Goal: Task Accomplishment & Management: Manage account settings

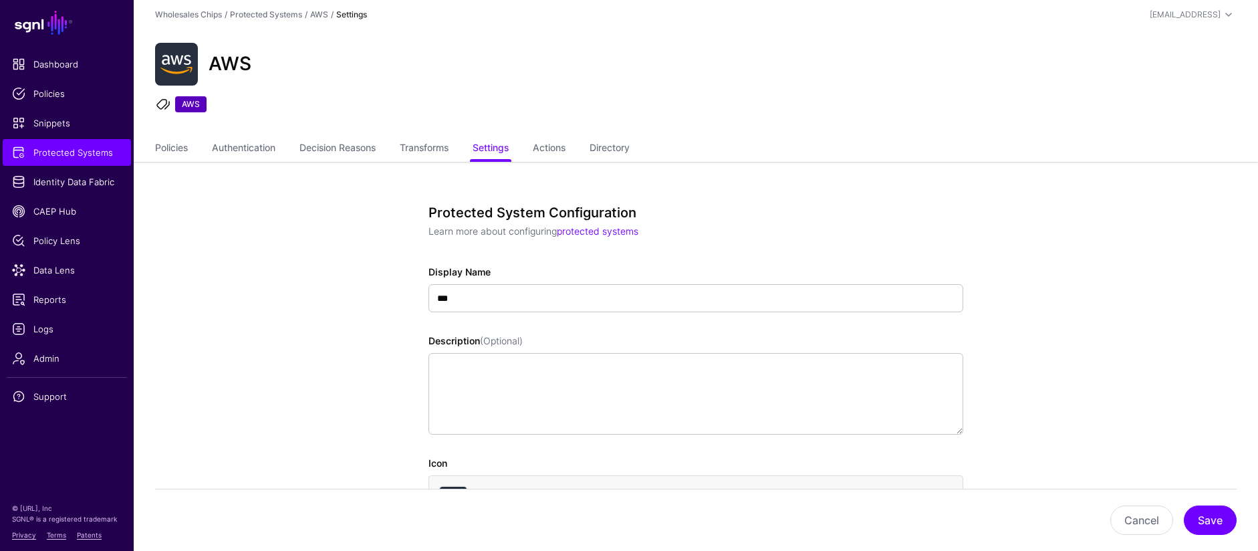
scroll to position [1329, 0]
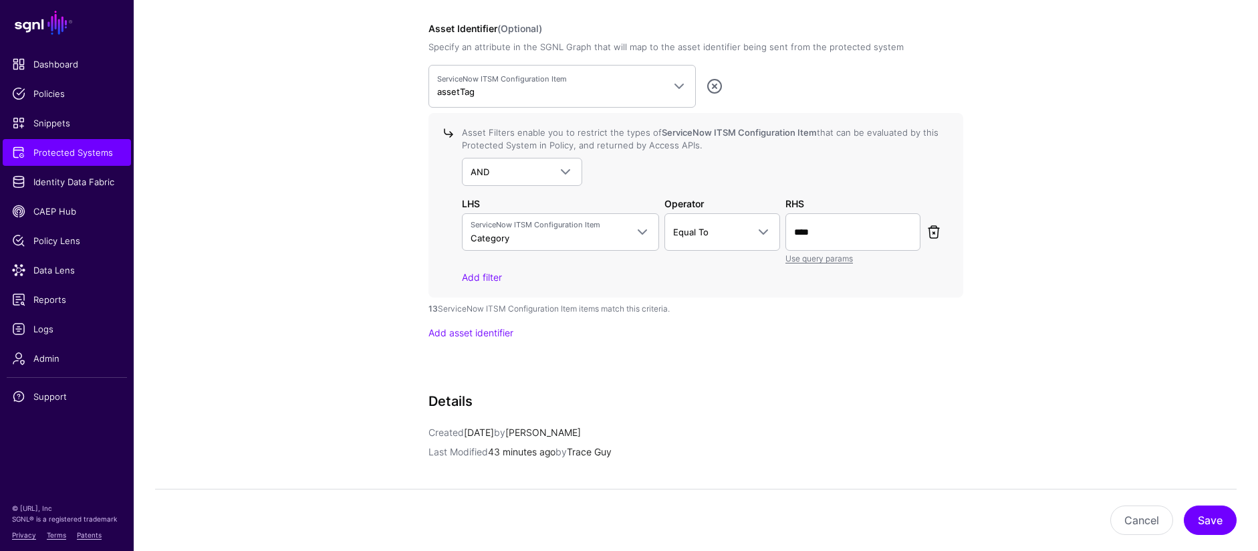
click at [933, 236] on link at bounding box center [934, 232] width 16 height 16
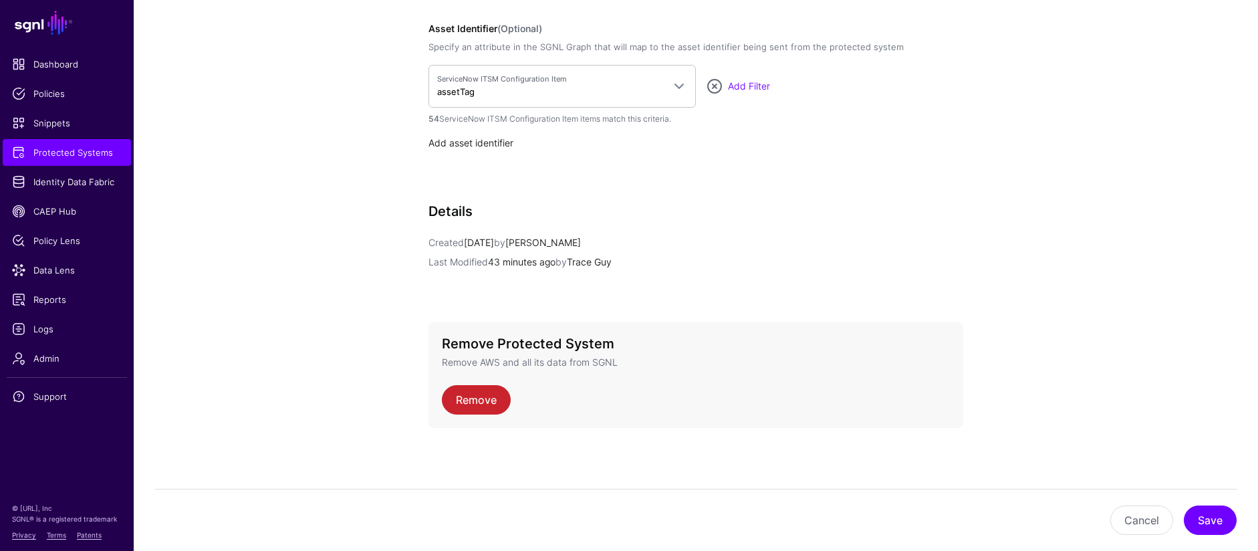
click at [501, 142] on link "Add asset identifier" at bounding box center [471, 142] width 85 height 11
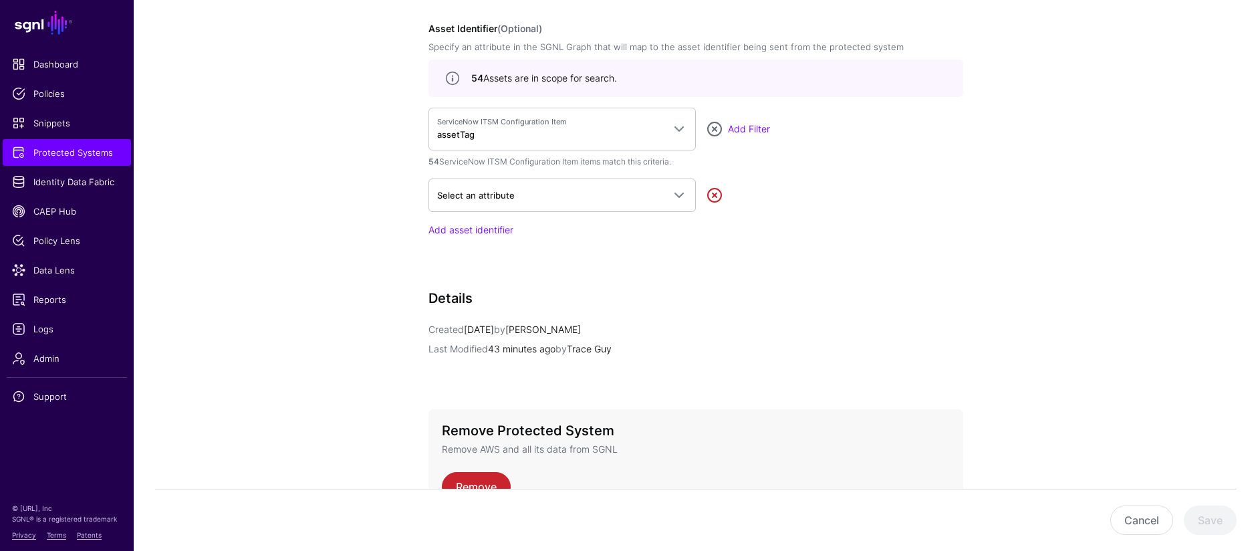
click at [715, 195] on link at bounding box center [715, 195] width 16 height 16
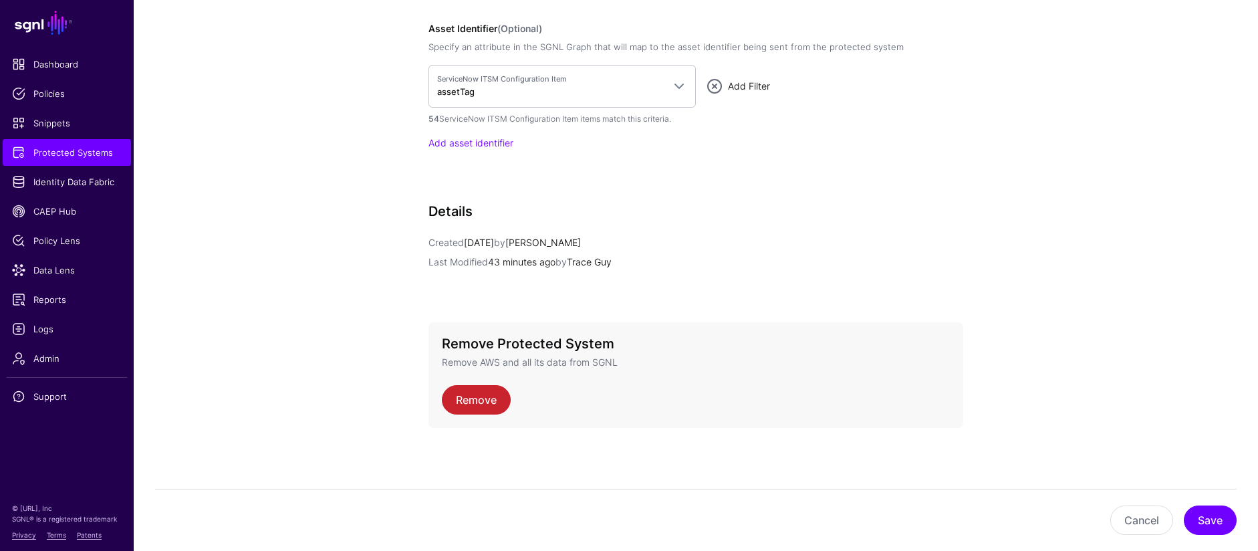
click at [750, 88] on link "Add Filter" at bounding box center [749, 85] width 42 height 11
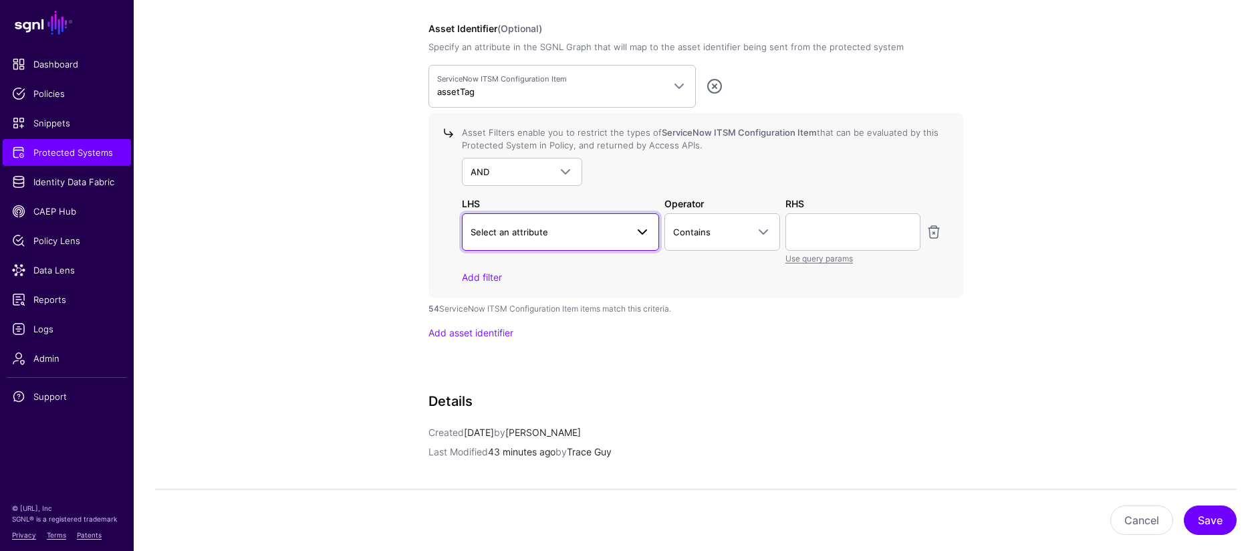
click at [633, 234] on span at bounding box center [638, 232] width 24 height 16
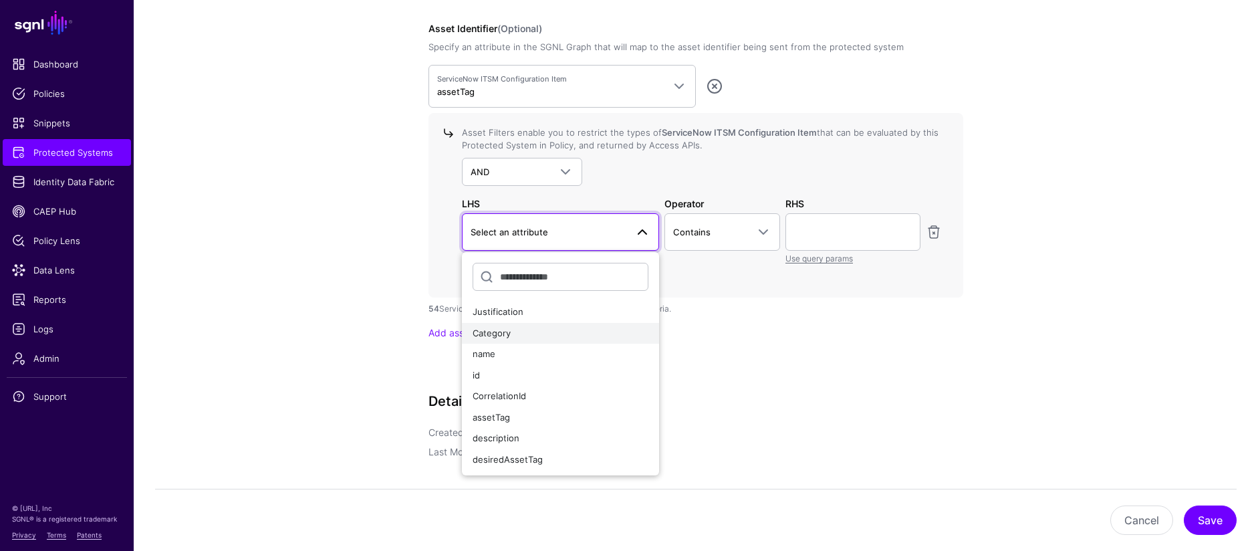
click at [574, 338] on div "Category" at bounding box center [561, 333] width 176 height 13
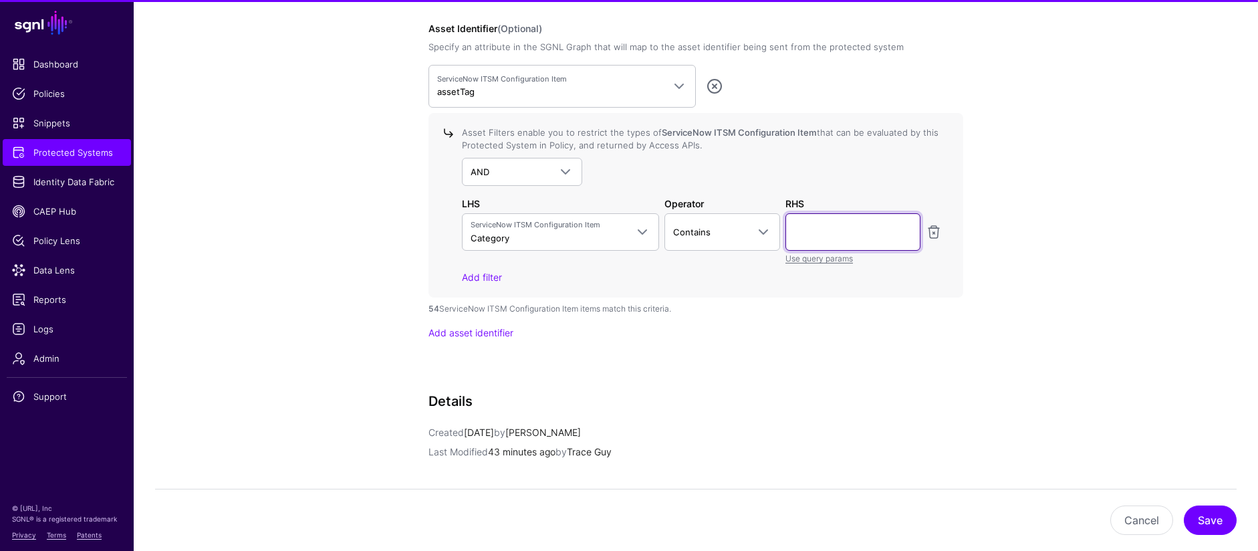
click at [811, 228] on input "text" at bounding box center [853, 231] width 135 height 37
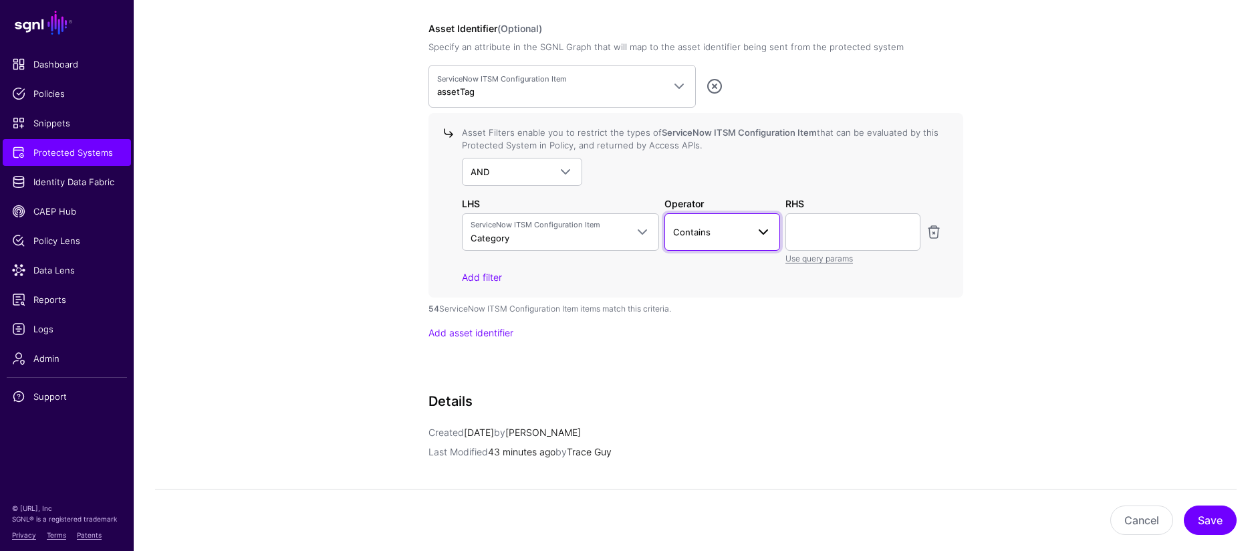
click at [736, 239] on span "Contains" at bounding box center [722, 232] width 99 height 16
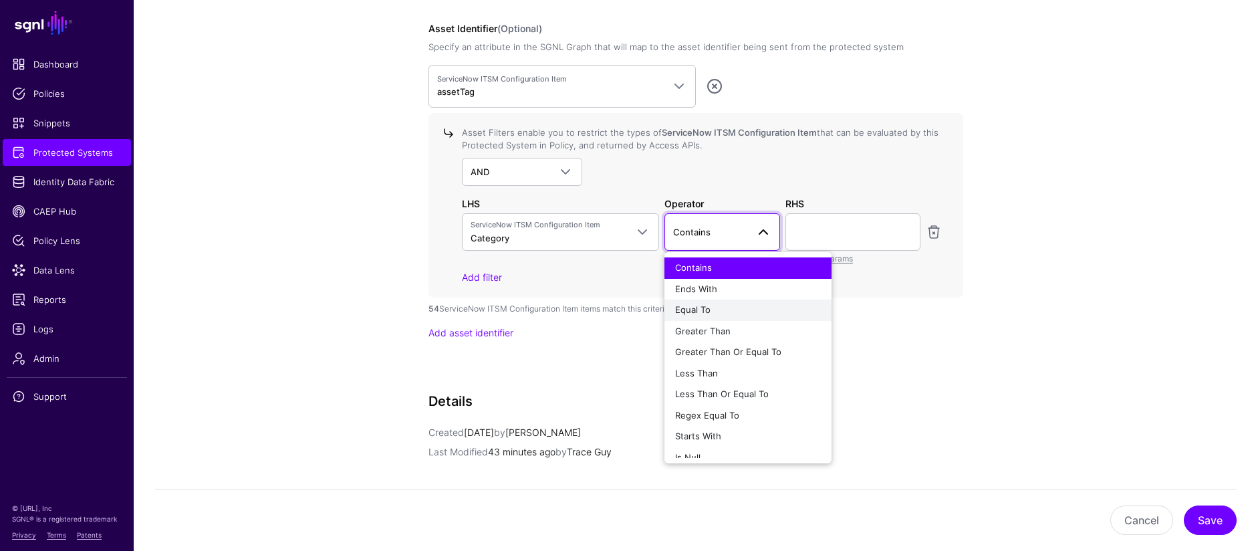
click at [742, 308] on div "Equal To" at bounding box center [748, 310] width 146 height 13
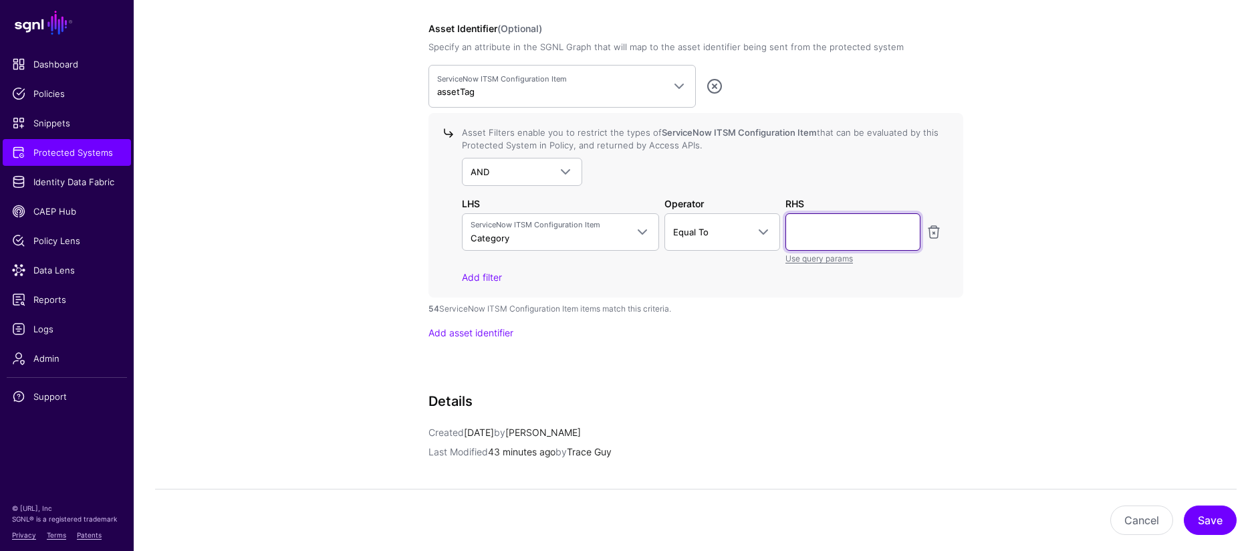
click at [825, 227] on input "text" at bounding box center [853, 231] width 135 height 37
type input "****"
click at [1134, 525] on button "Cancel" at bounding box center [1141, 519] width 63 height 29
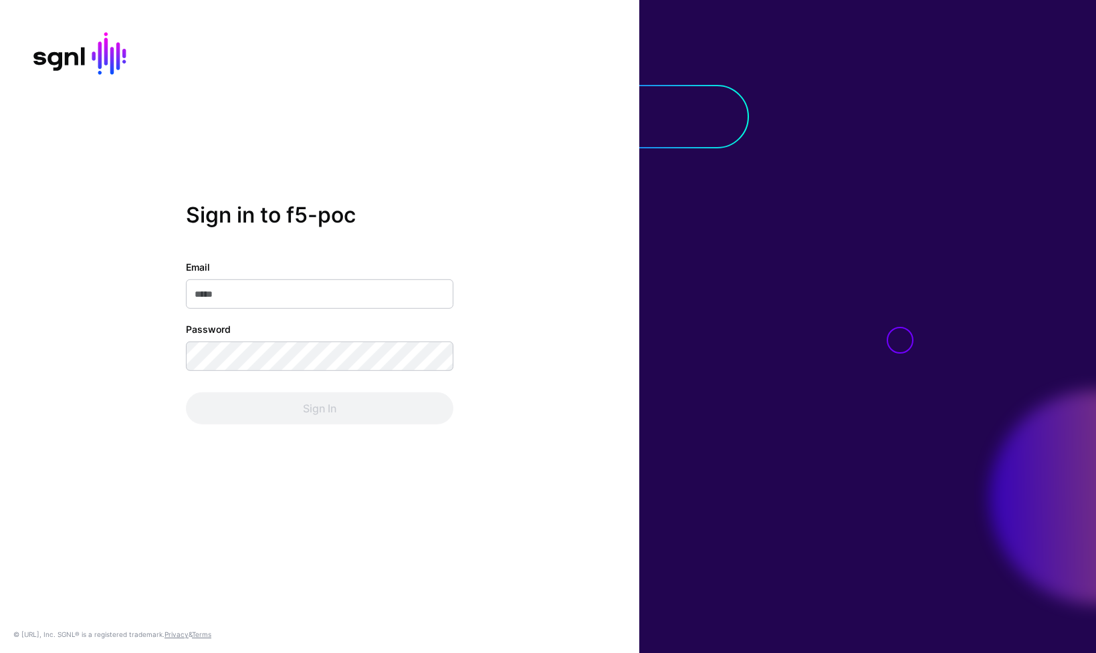
click at [341, 302] on input "Email" at bounding box center [319, 293] width 267 height 29
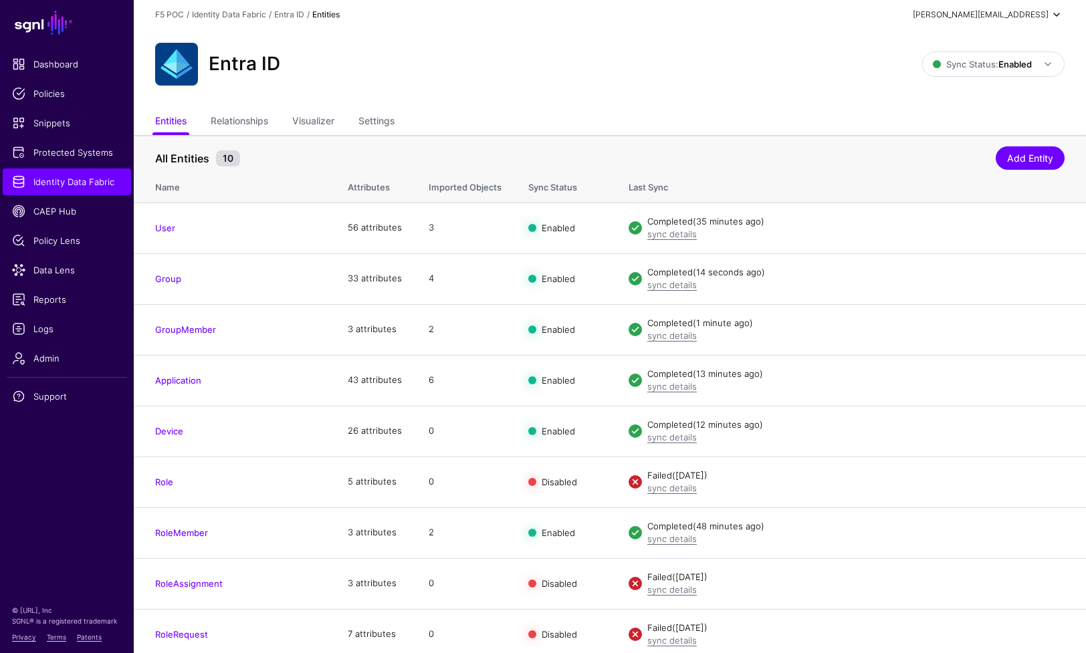
click at [1053, 17] on span at bounding box center [1056, 15] width 16 height 16
click at [981, 115] on div "Log out" at bounding box center [990, 116] width 127 height 13
click at [74, 154] on span "Protected Systems" at bounding box center [67, 152] width 110 height 13
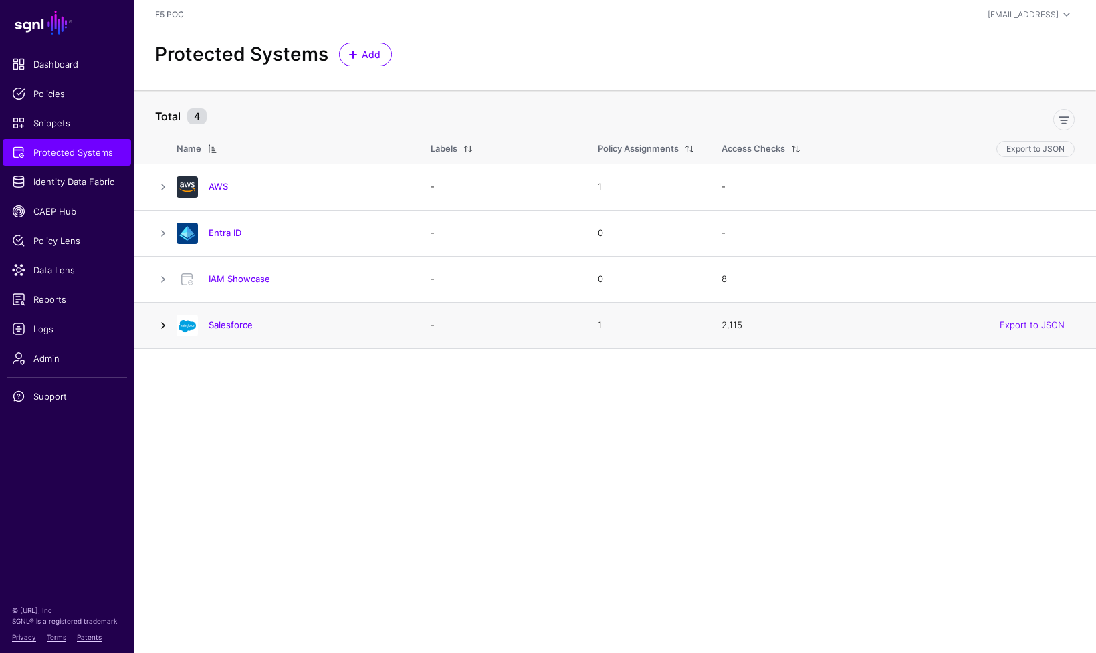
click at [162, 323] on link at bounding box center [163, 326] width 16 height 16
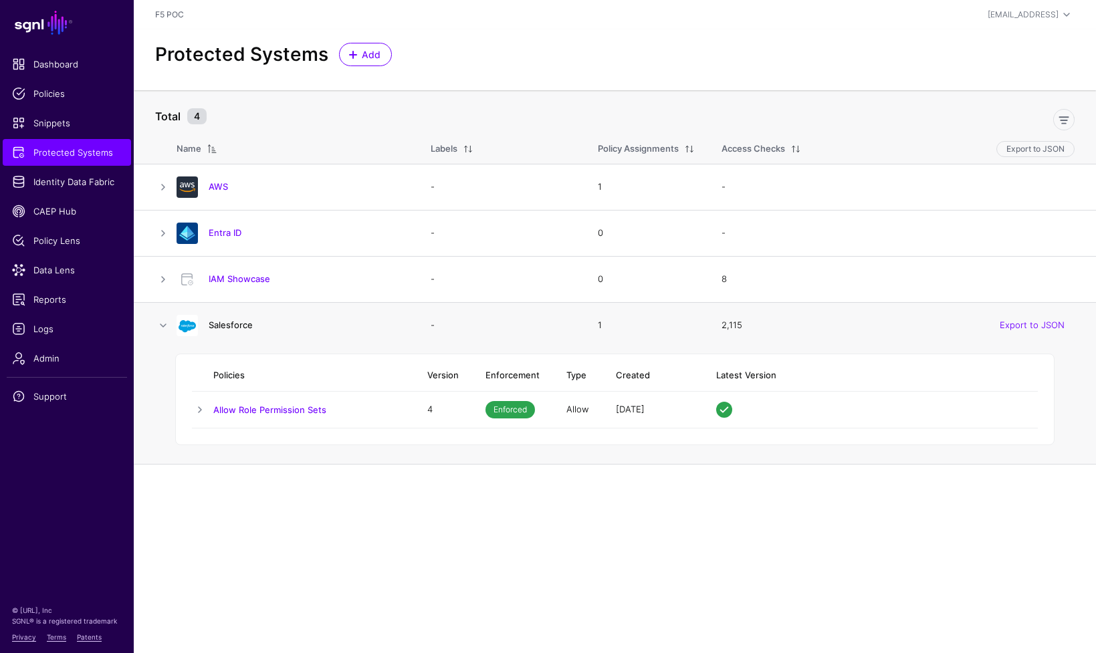
click at [240, 326] on link "Salesforce" at bounding box center [231, 325] width 44 height 11
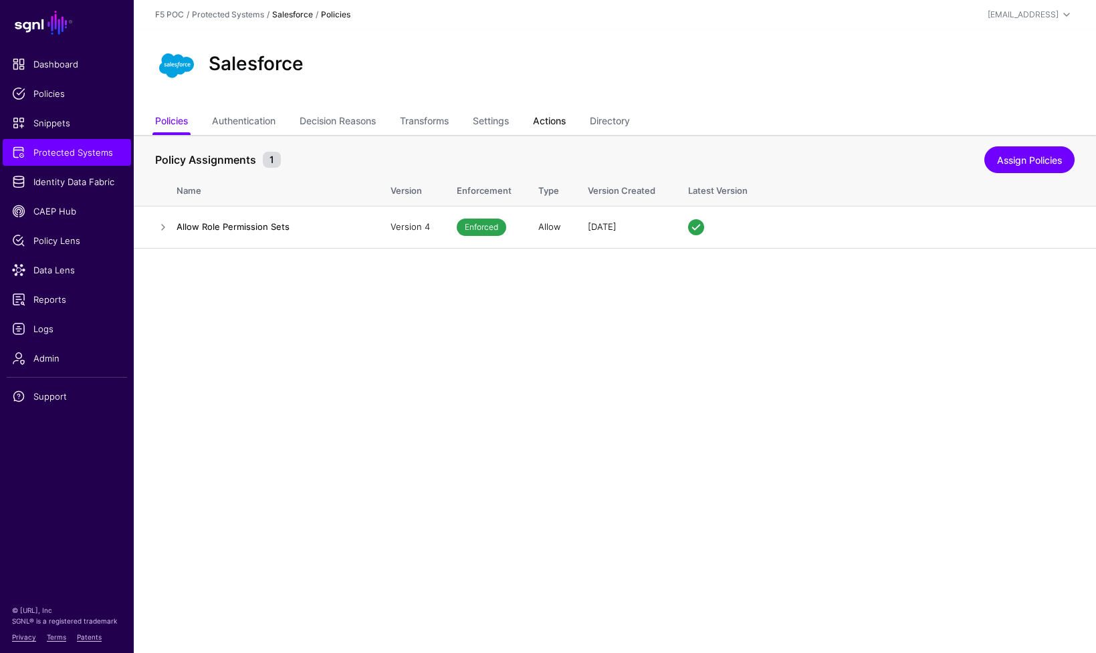
click at [548, 121] on link "Actions" at bounding box center [549, 122] width 33 height 25
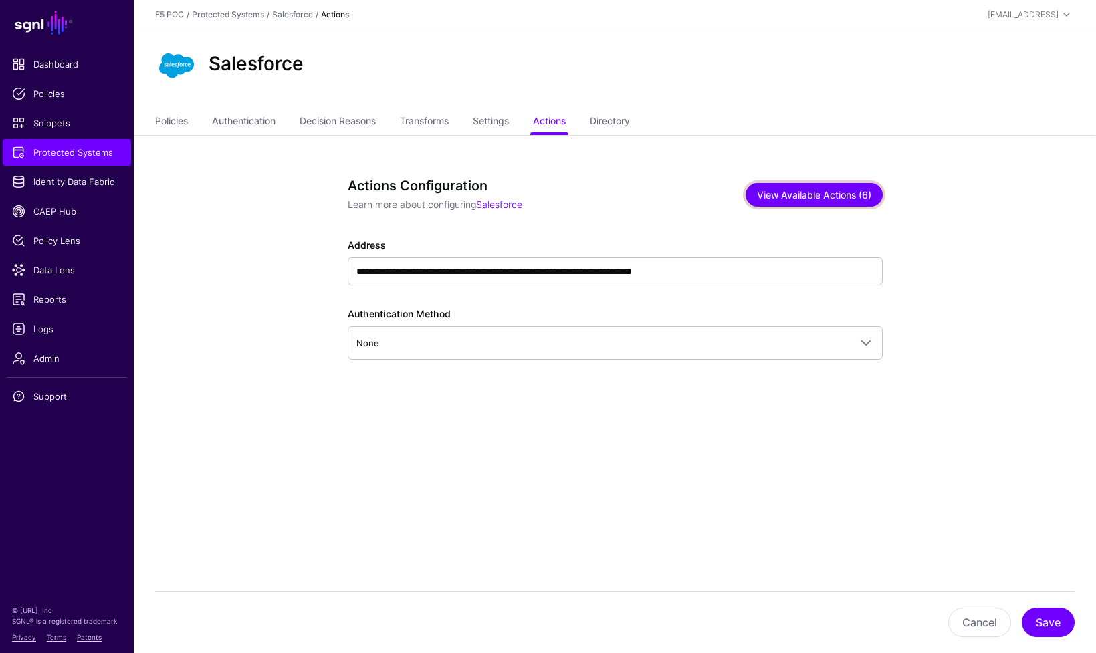
click at [787, 197] on button "View Available Actions (6)" at bounding box center [813, 194] width 137 height 23
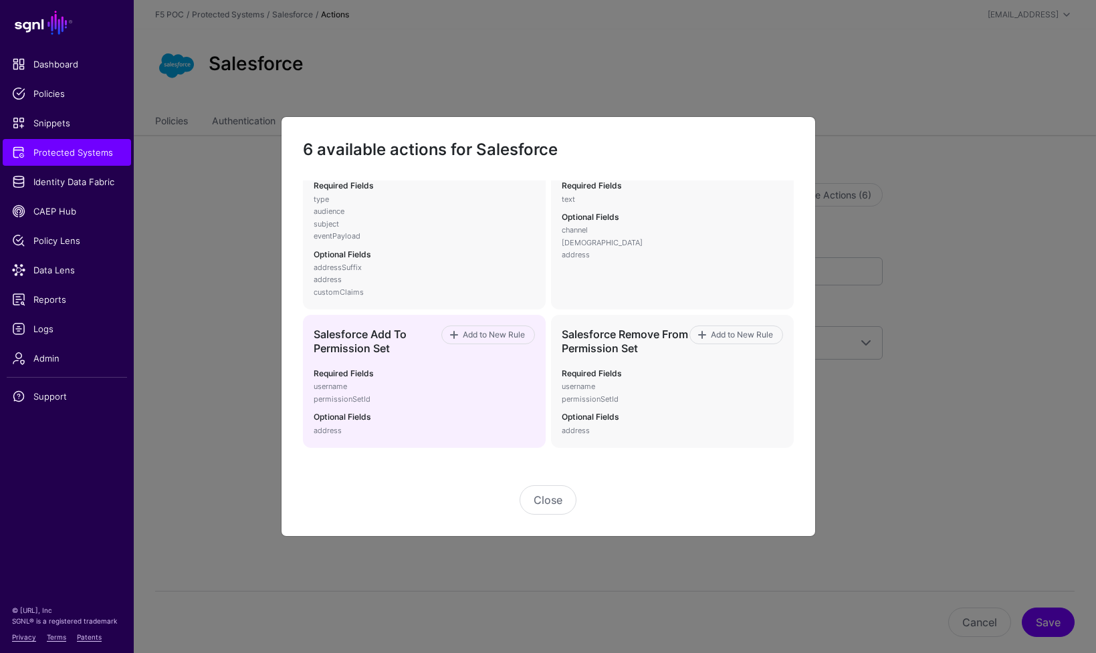
scroll to position [192, 0]
click at [494, 338] on span "Add to New Rule" at bounding box center [494, 335] width 66 height 12
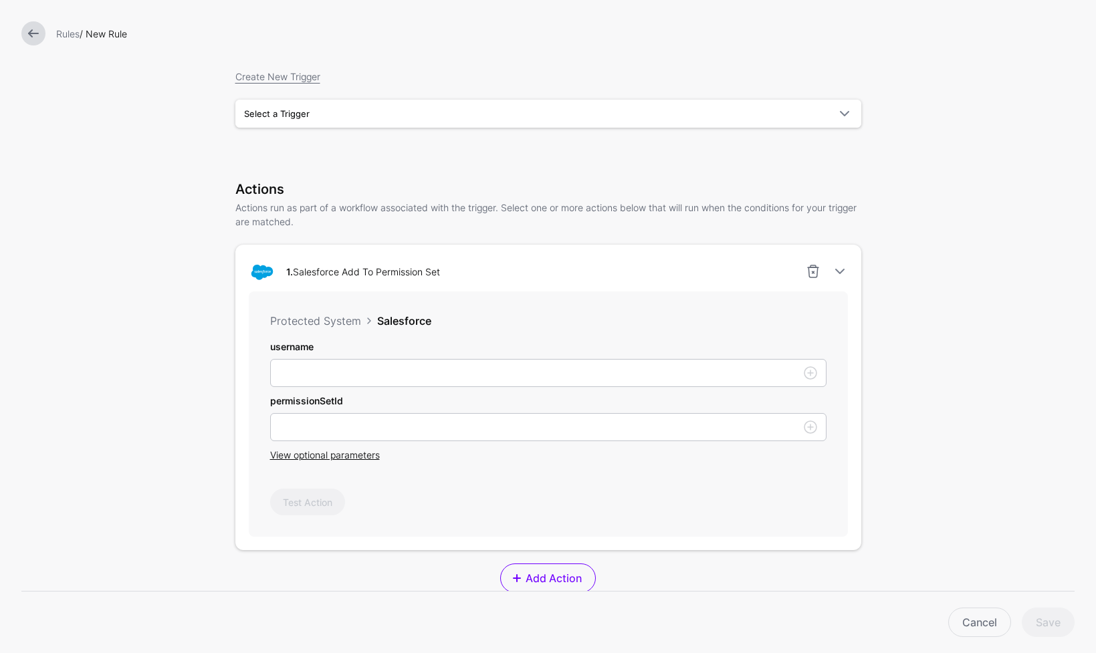
scroll to position [142, 0]
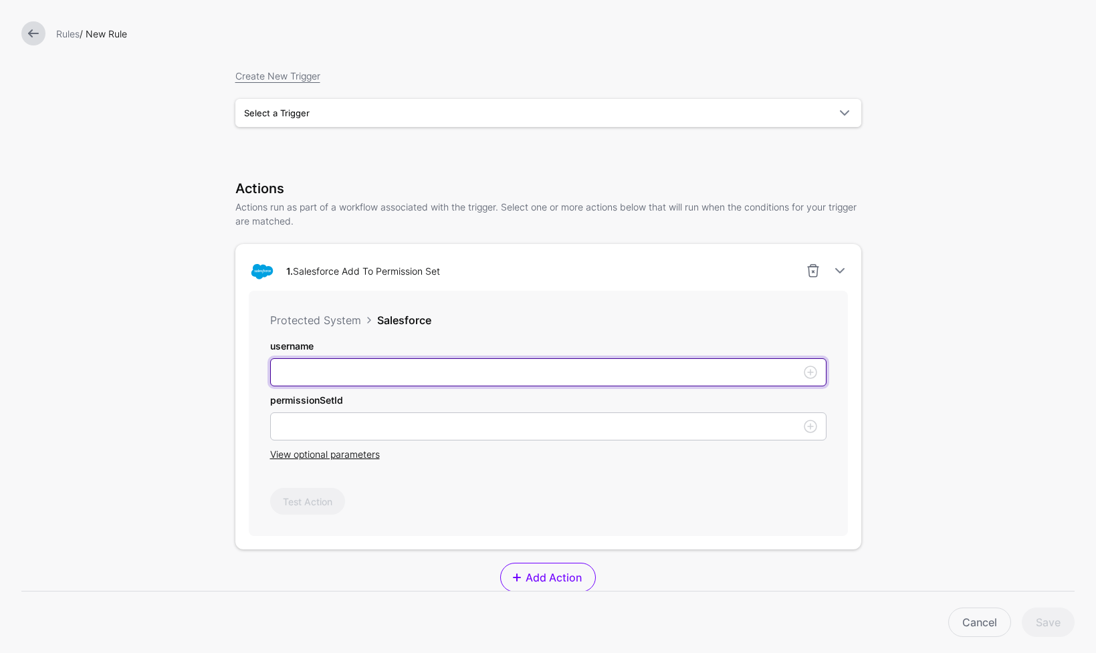
click at [406, 377] on input "username" at bounding box center [548, 372] width 556 height 28
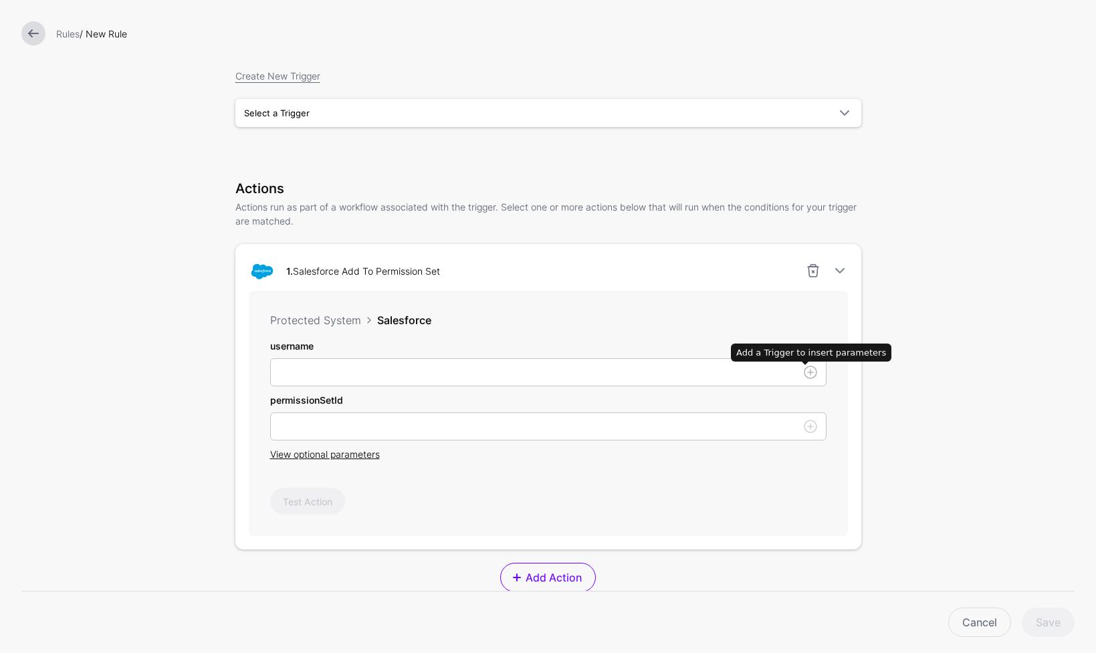
click at [807, 370] on link at bounding box center [810, 372] width 16 height 16
click at [807, 373] on link at bounding box center [810, 372] width 16 height 16
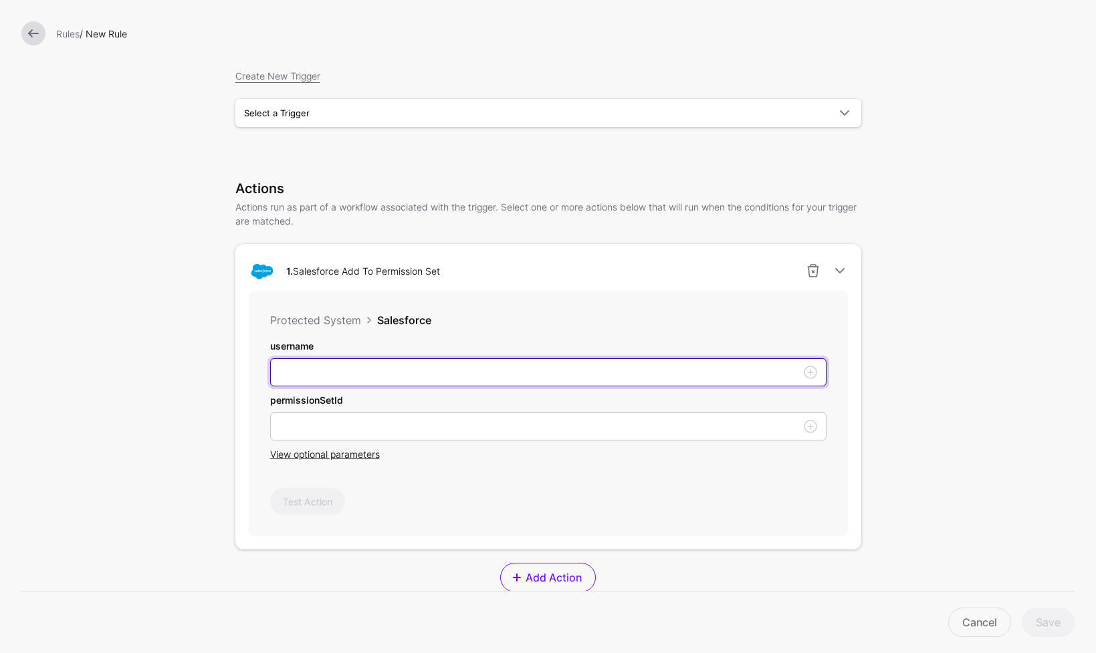
click at [455, 383] on input "username" at bounding box center [548, 372] width 556 height 28
paste input "**********"
type input "**********"
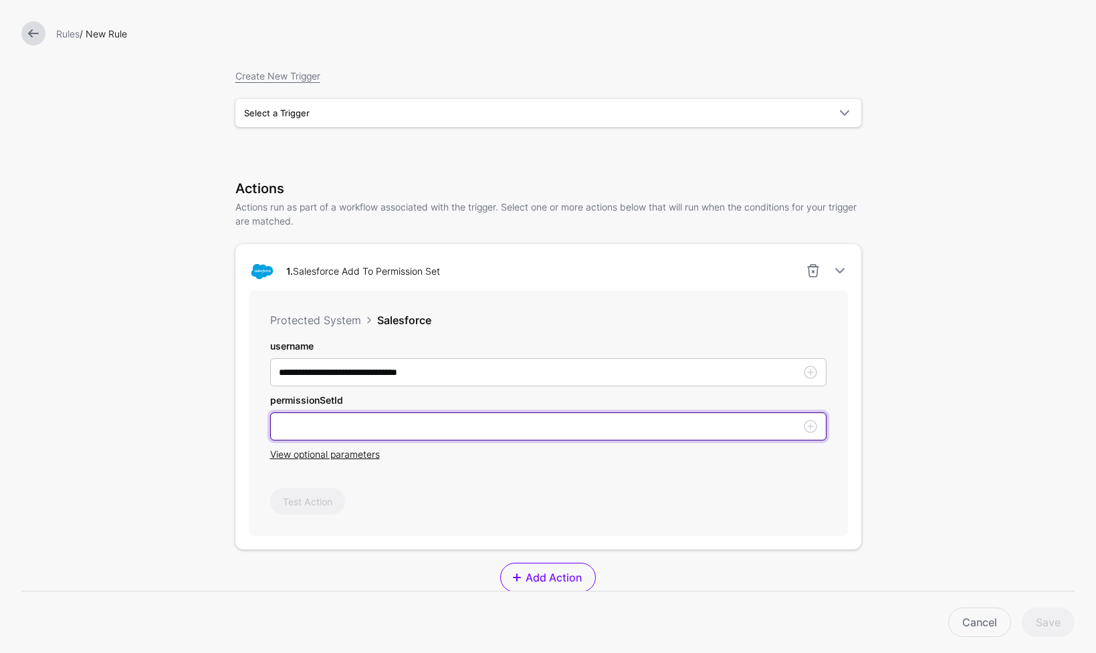
click at [574, 432] on input "username" at bounding box center [548, 427] width 556 height 28
paste input "**********"
type input "**********"
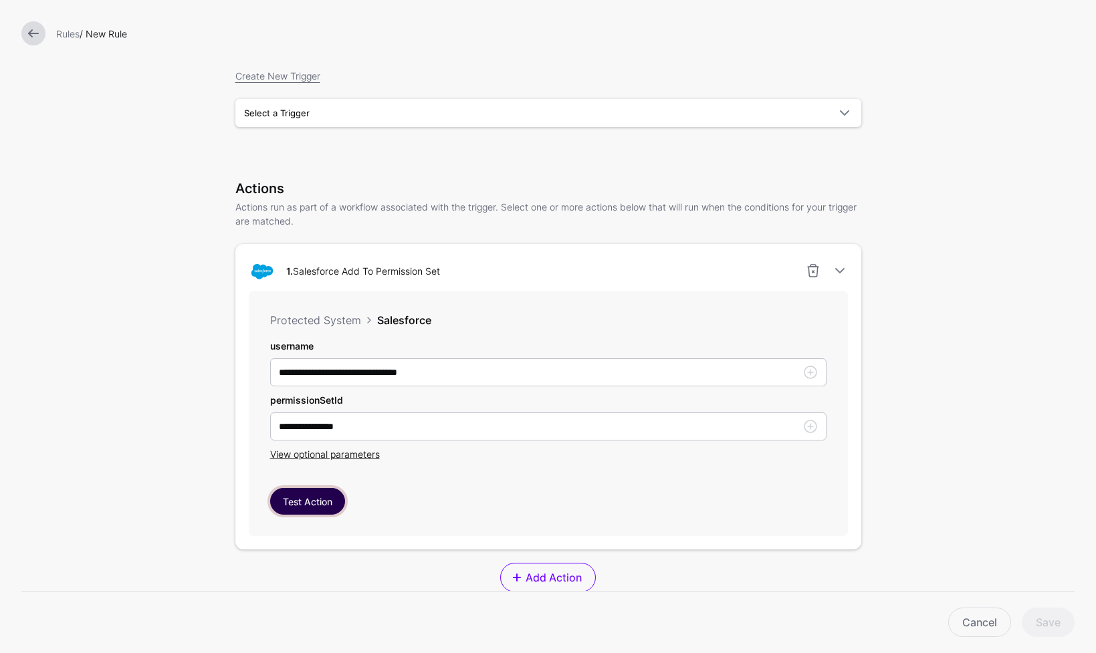
click at [320, 505] on button "Test Action" at bounding box center [307, 501] width 75 height 27
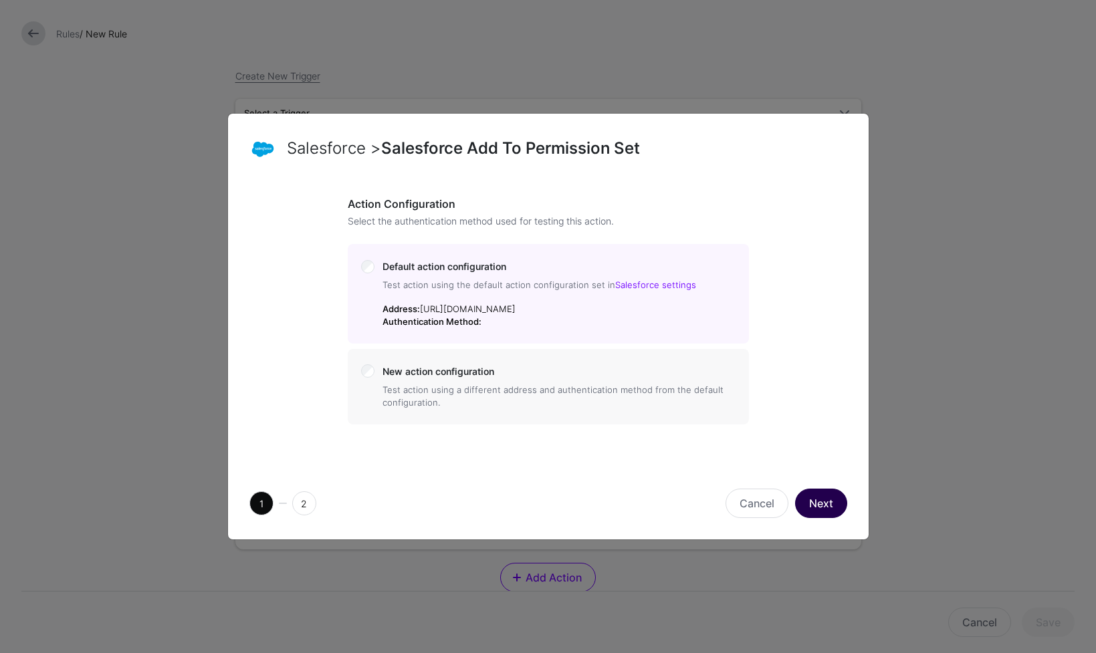
click at [830, 510] on button "Next" at bounding box center [821, 503] width 52 height 29
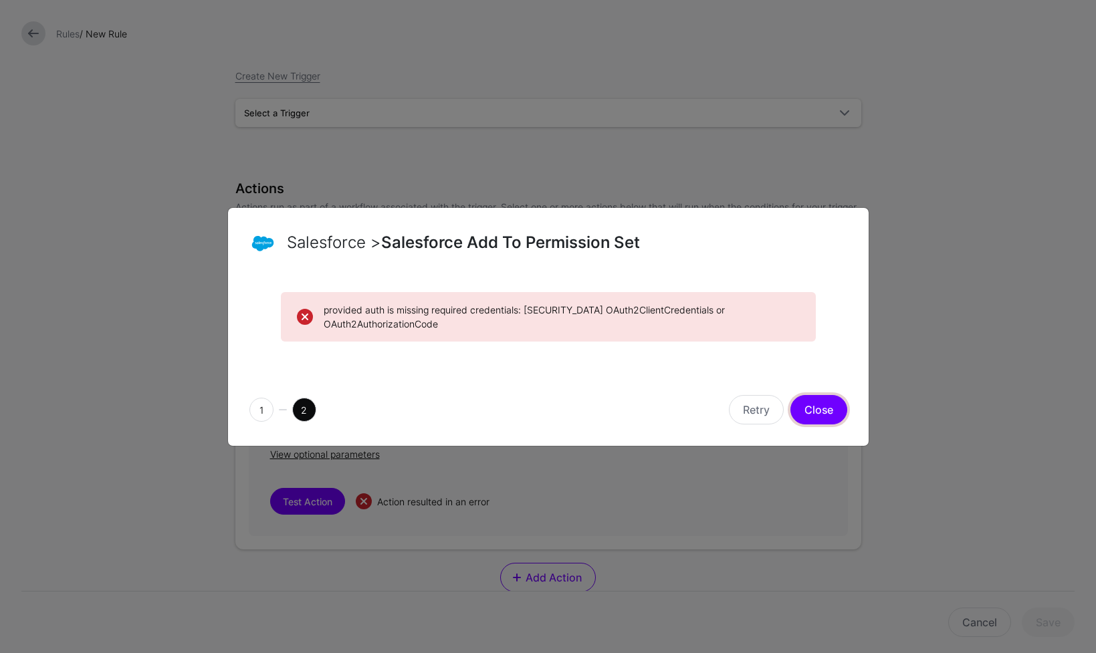
click at [806, 404] on button "Close" at bounding box center [818, 409] width 57 height 29
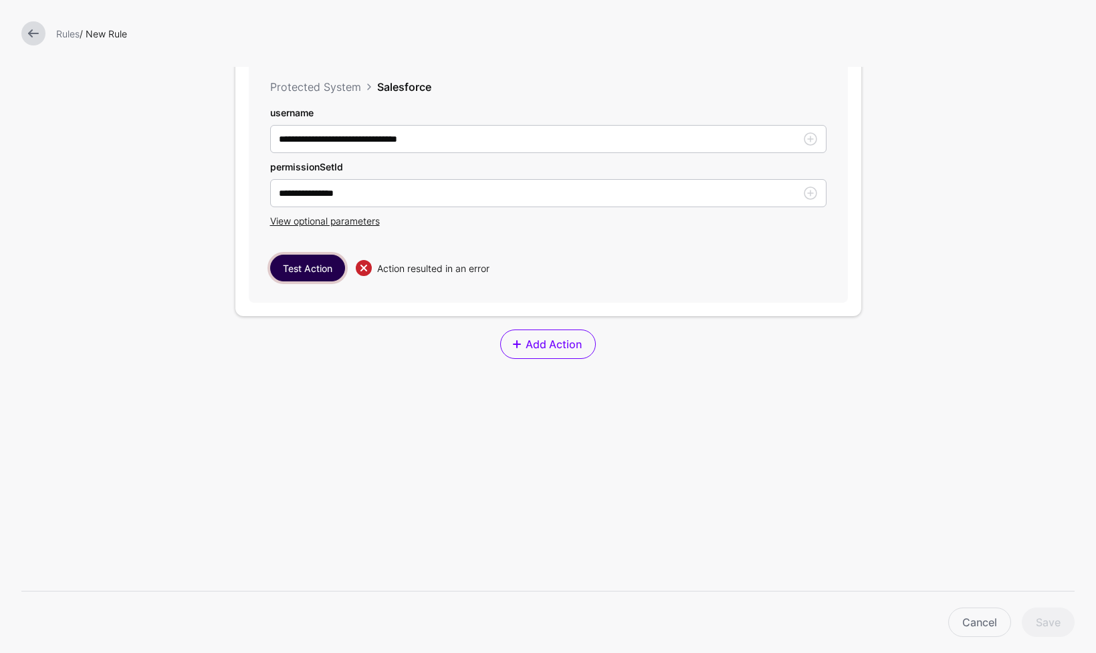
scroll to position [0, 0]
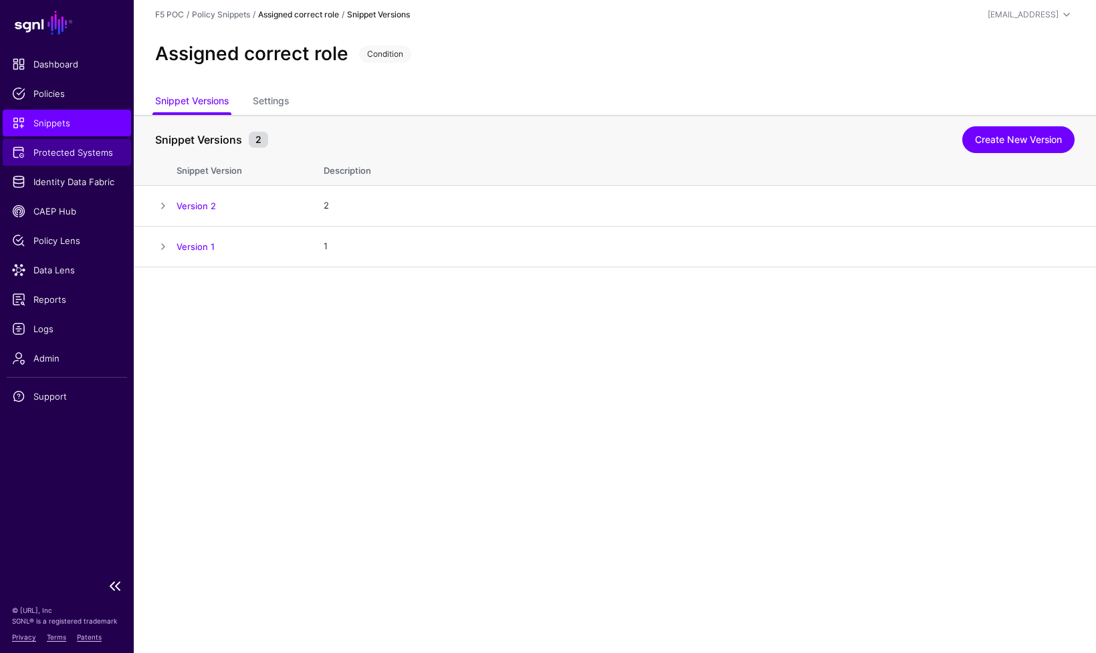
click at [80, 153] on span "Protected Systems" at bounding box center [67, 152] width 110 height 13
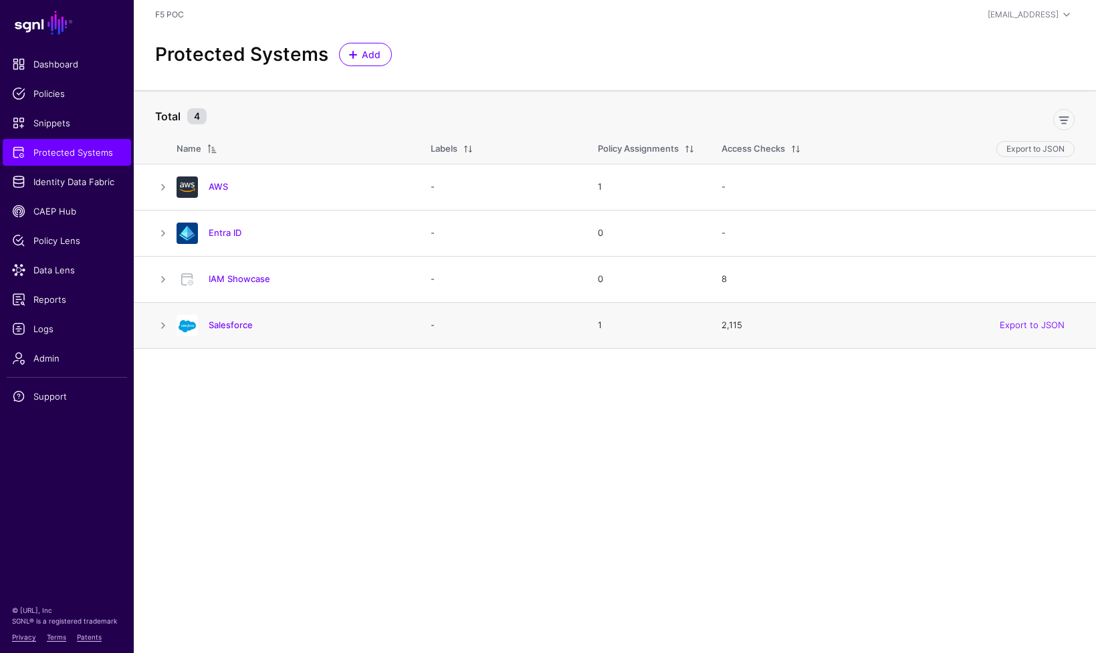
click at [234, 330] on h4 "Salesforce" at bounding box center [306, 325] width 195 height 12
click at [235, 328] on link "Salesforce" at bounding box center [231, 325] width 44 height 11
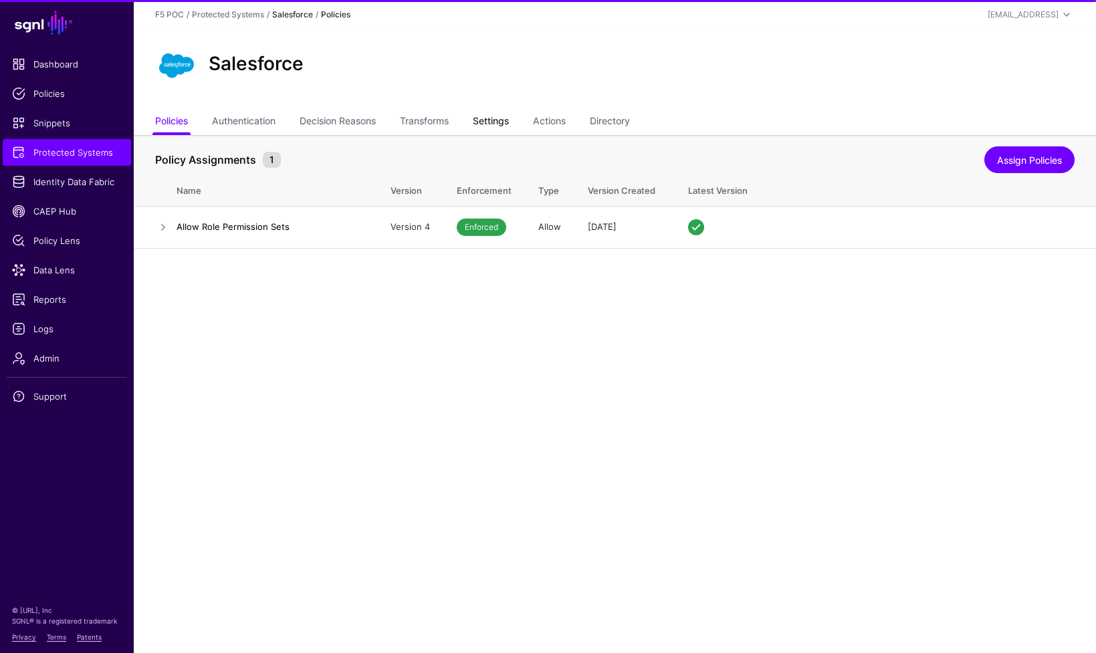
click at [509, 124] on link "Settings" at bounding box center [491, 122] width 36 height 25
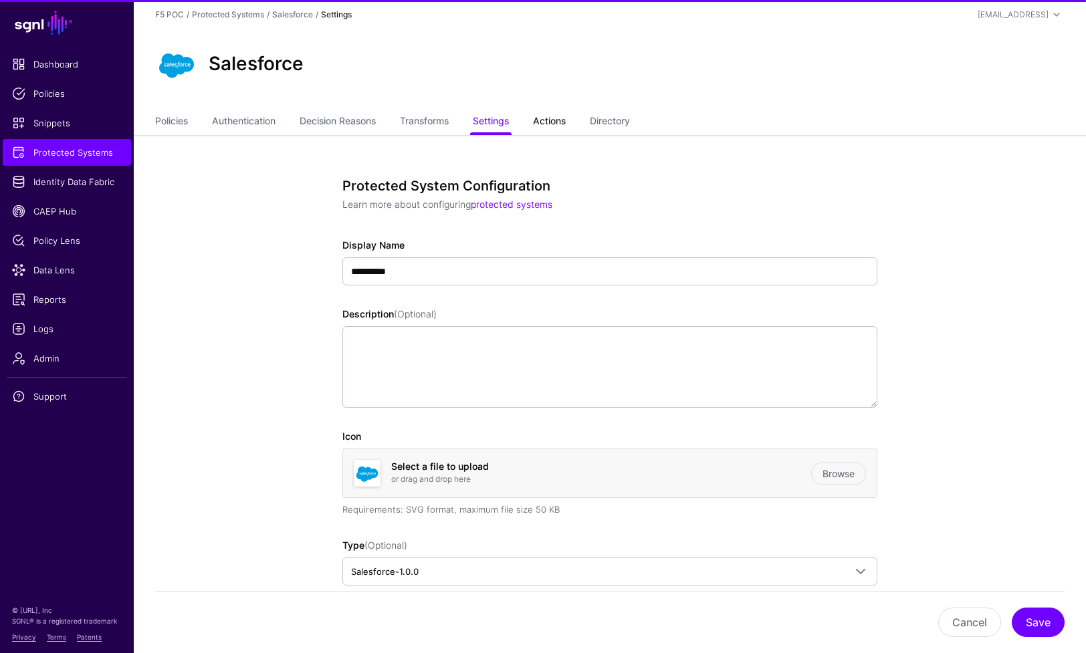
click at [556, 120] on link "Actions" at bounding box center [549, 122] width 33 height 25
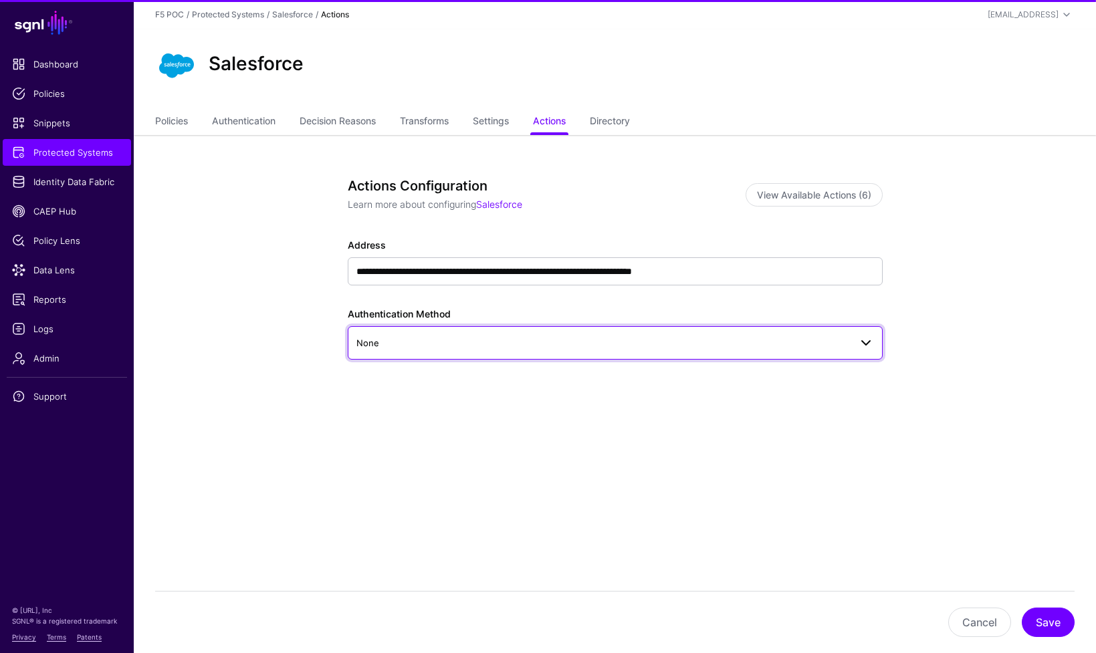
click at [479, 335] on span "None" at bounding box center [614, 343] width 517 height 16
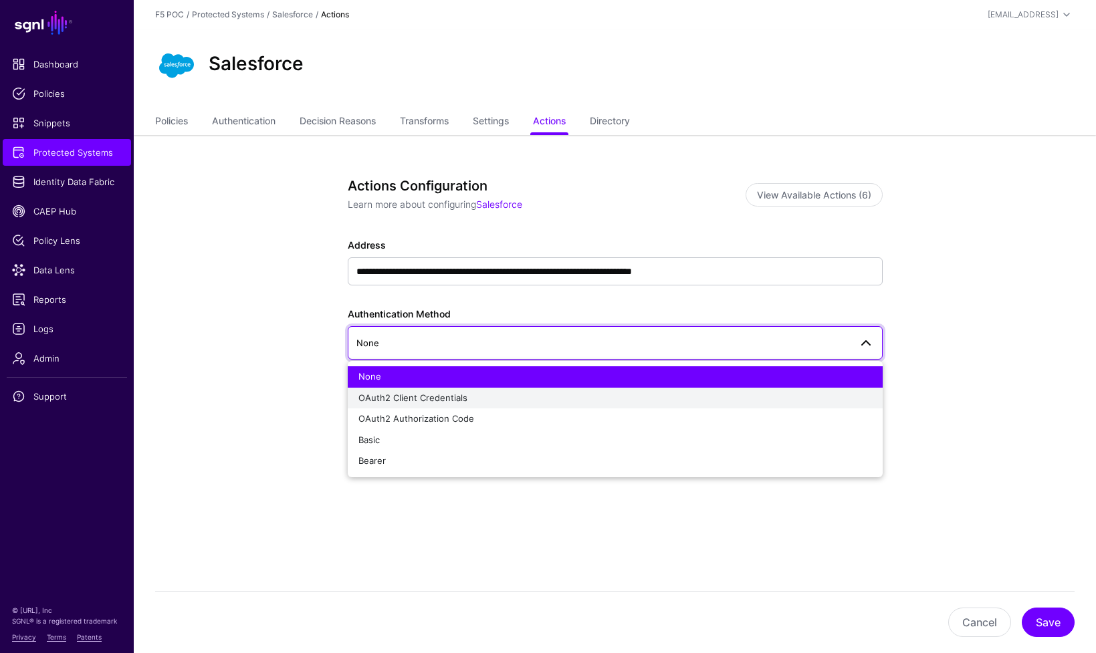
click at [477, 406] on button "OAuth2 Client Credentials" at bounding box center [615, 398] width 535 height 21
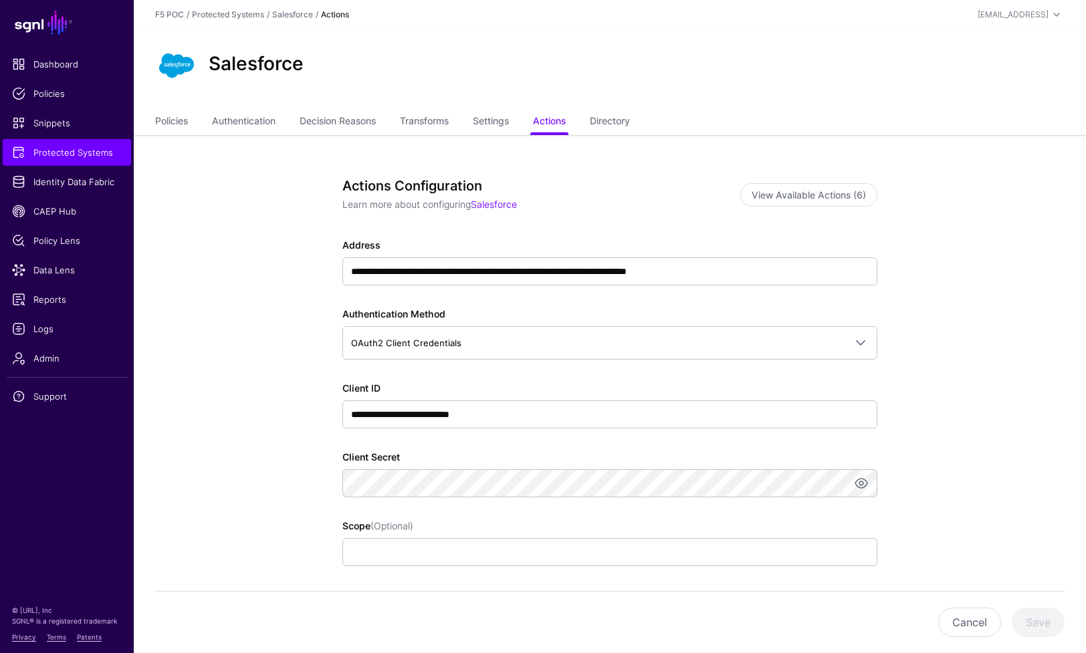
click at [301, 373] on div "**********" at bounding box center [610, 542] width 620 height 814
click at [98, 185] on span "Identity Data Fabric" at bounding box center [67, 181] width 110 height 13
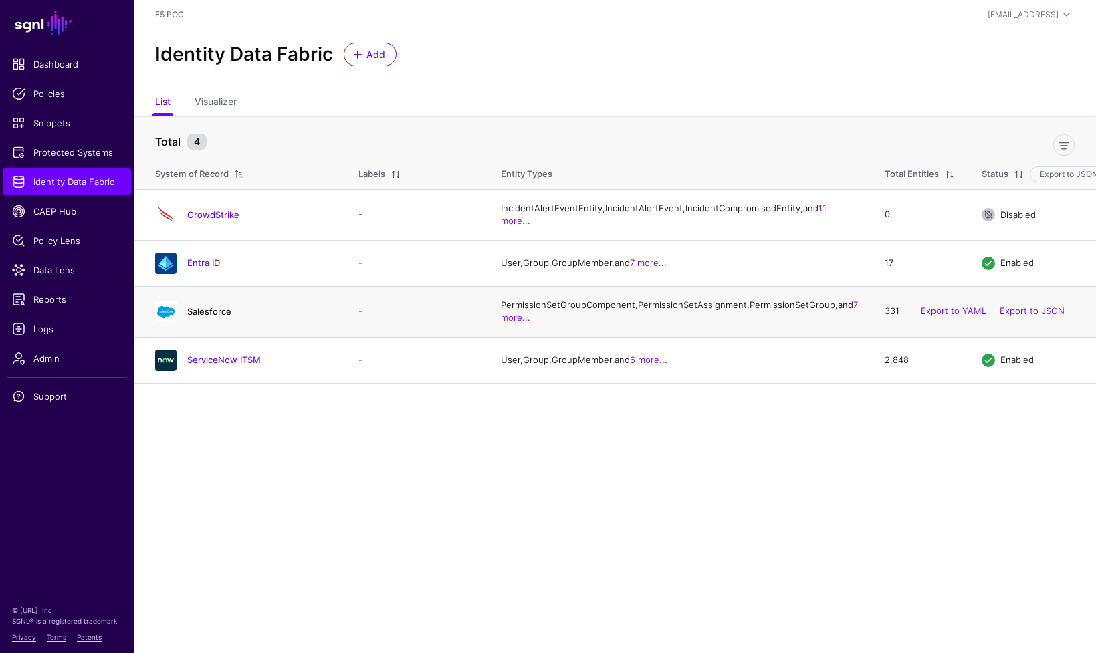
click at [223, 317] on link "Salesforce" at bounding box center [209, 311] width 44 height 11
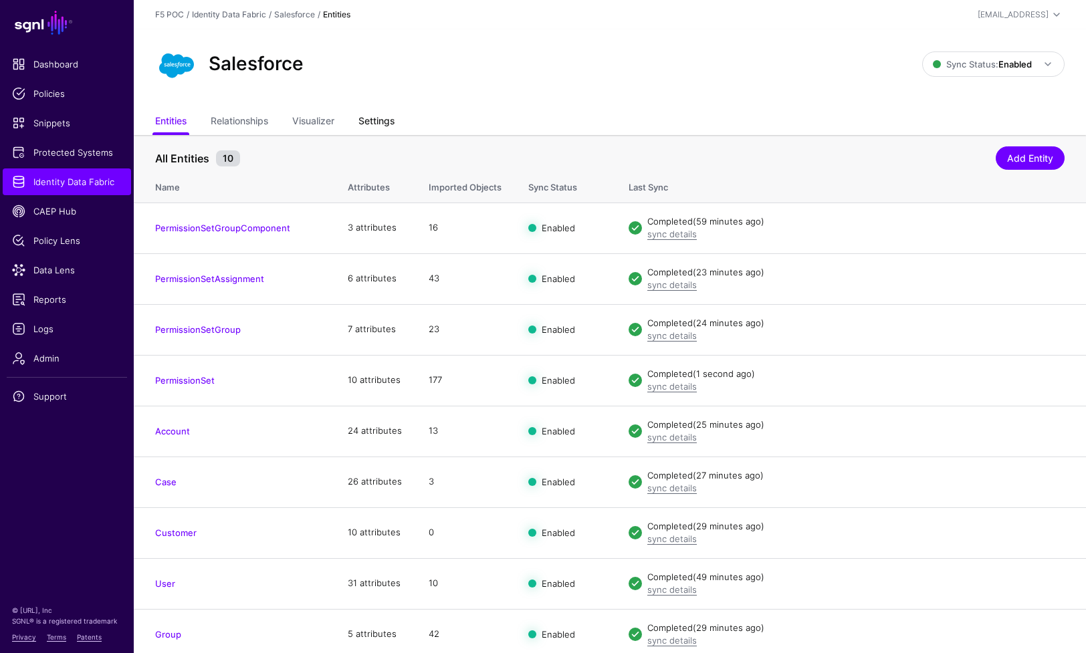
click at [386, 124] on link "Settings" at bounding box center [376, 122] width 36 height 25
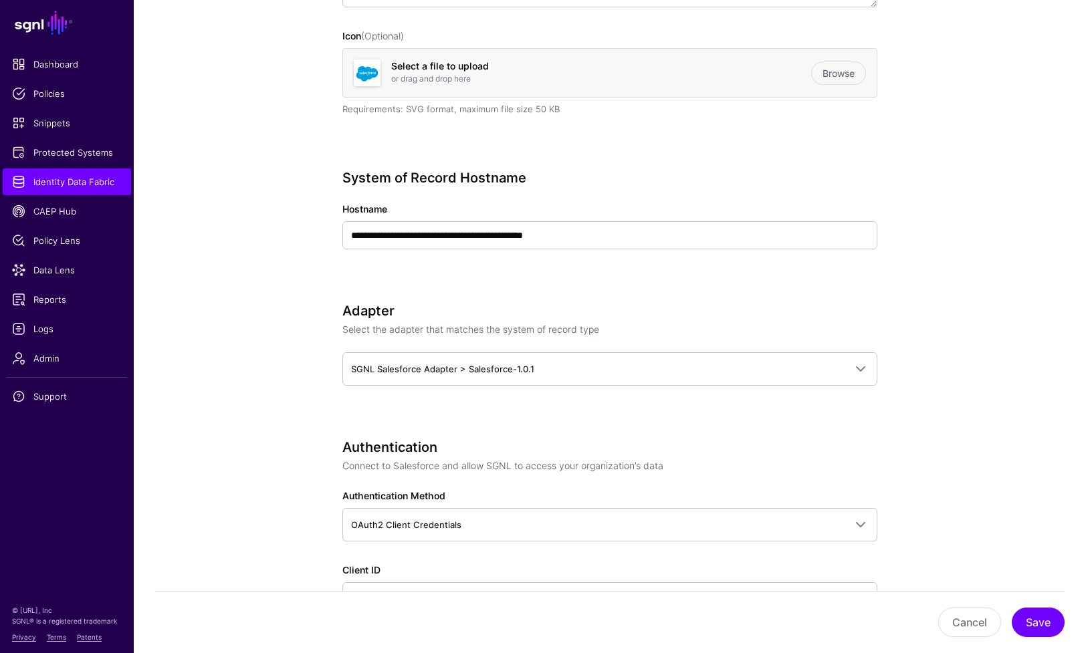
scroll to position [385, 0]
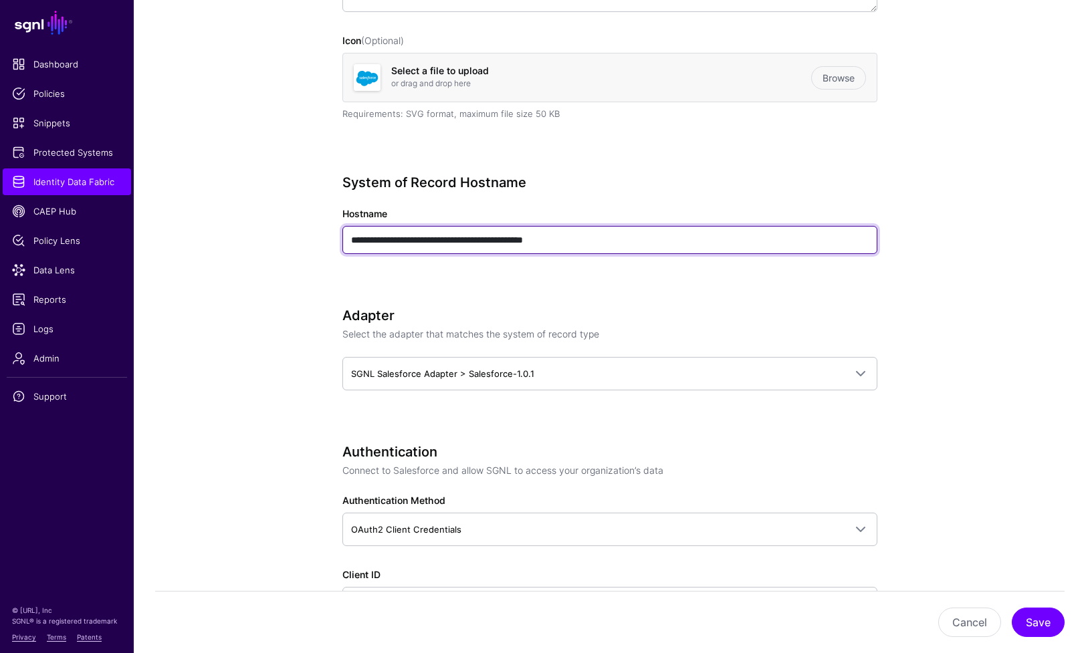
drag, startPoint x: 616, startPoint y: 239, endPoint x: 346, endPoint y: 241, distance: 270.8
click at [346, 241] on input "**********" at bounding box center [609, 240] width 535 height 28
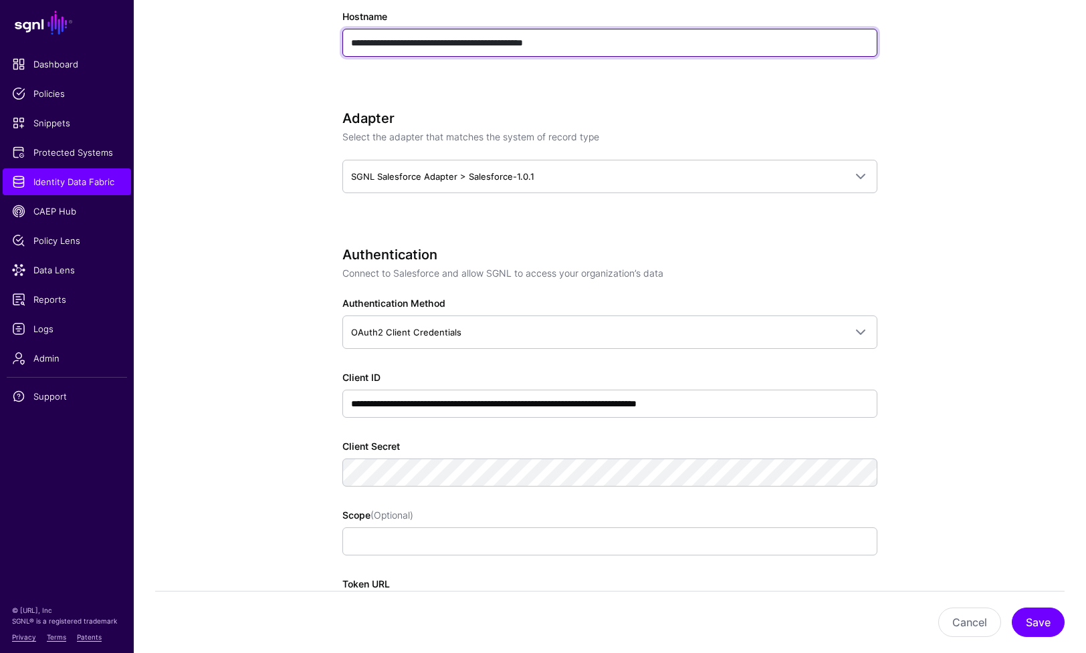
scroll to position [598, 0]
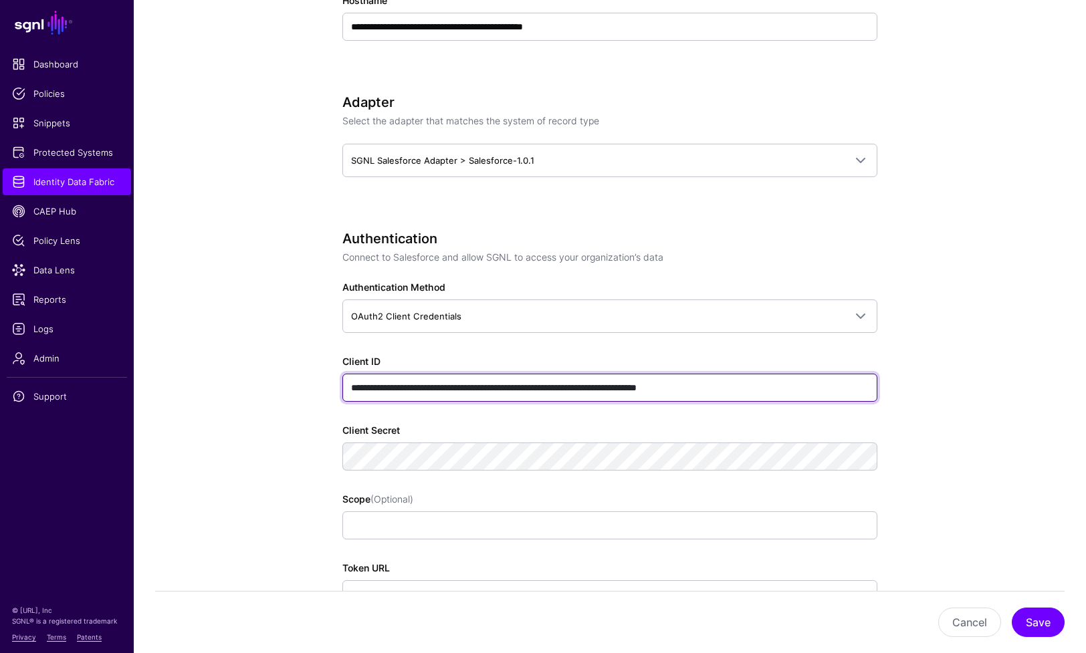
click at [831, 396] on input "**********" at bounding box center [609, 388] width 535 height 28
drag, startPoint x: 836, startPoint y: 386, endPoint x: 347, endPoint y: 386, distance: 489.4
click at [347, 386] on input "**********" at bounding box center [609, 388] width 535 height 28
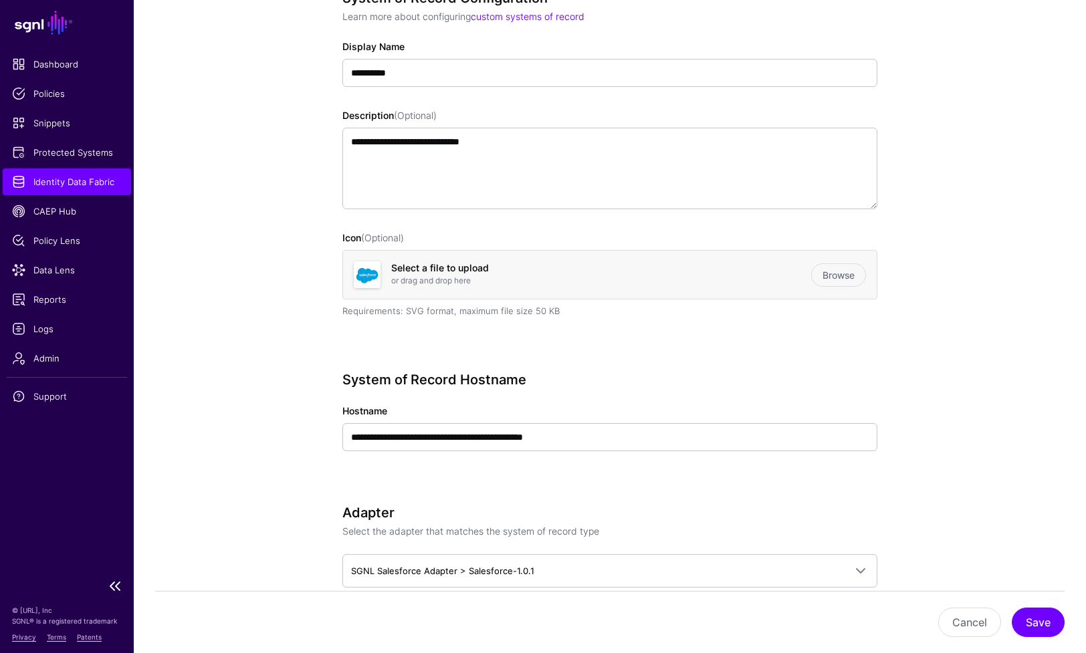
scroll to position [0, 0]
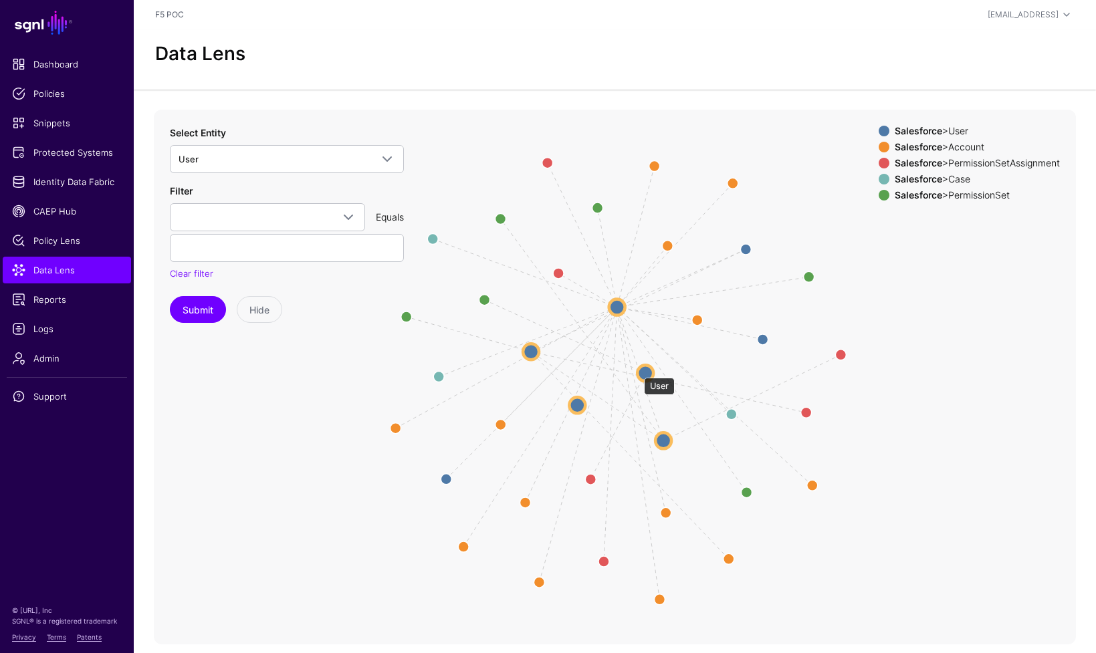
click at [642, 376] on circle at bounding box center [645, 373] width 16 height 16
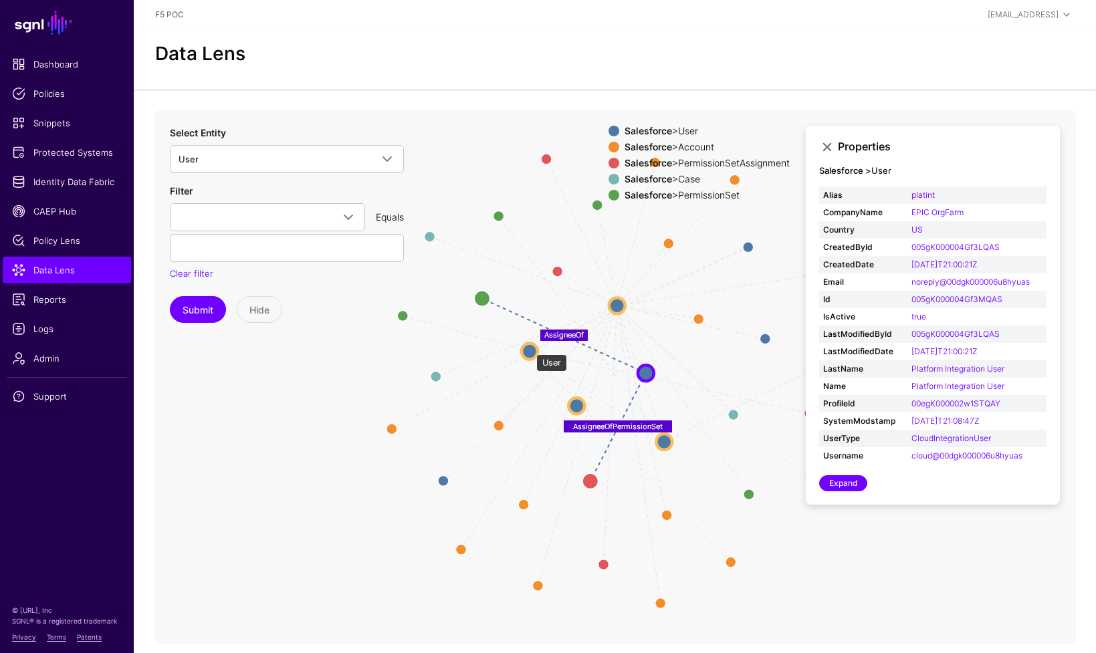
click at [530, 348] on circle at bounding box center [529, 351] width 16 height 16
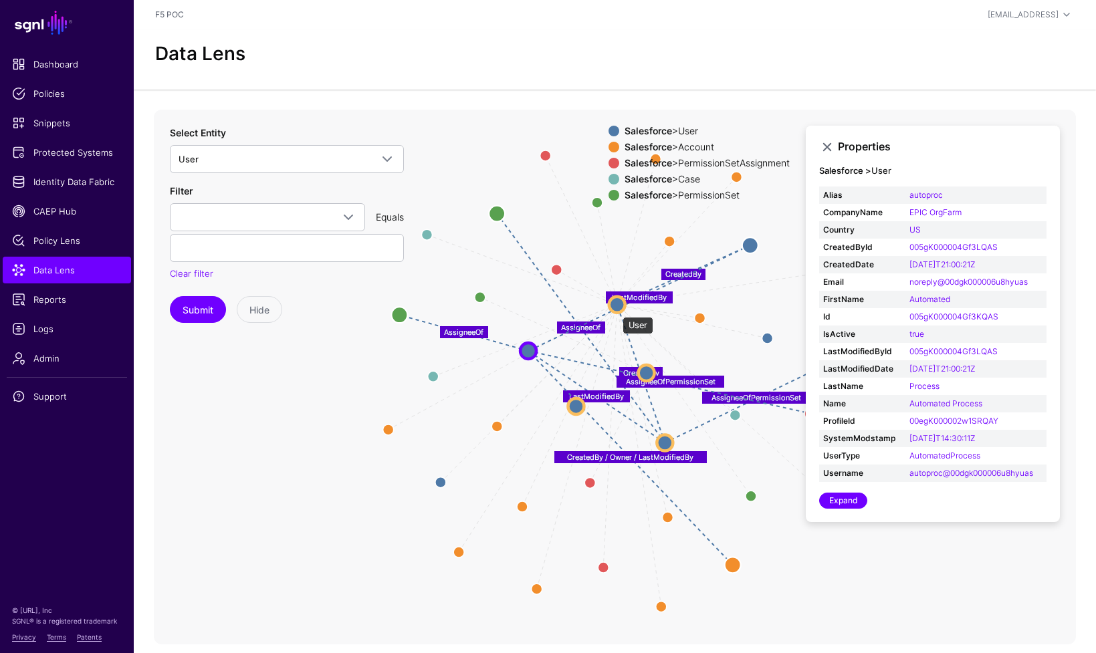
click at [616, 310] on circle at bounding box center [617, 304] width 16 height 16
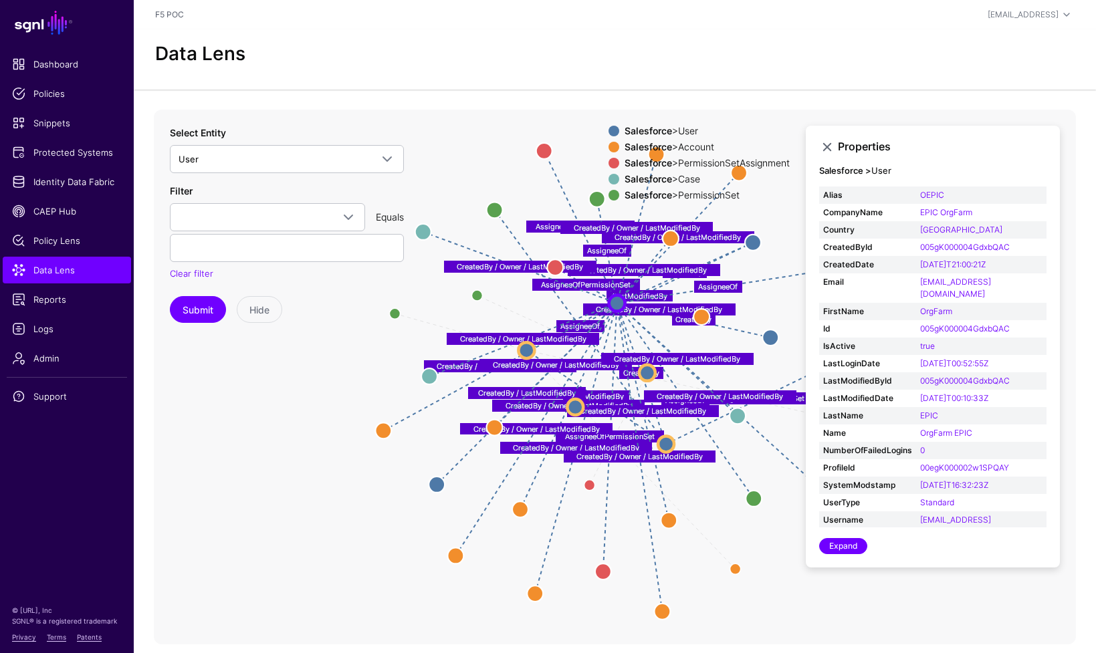
click at [580, 410] on circle at bounding box center [575, 407] width 16 height 16
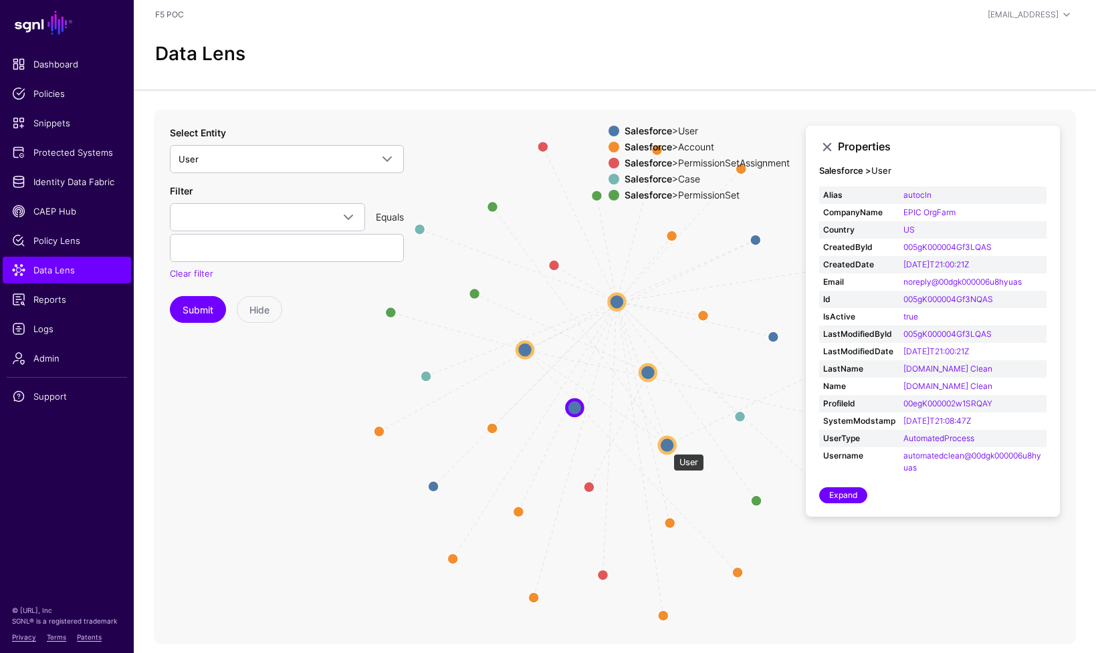
click at [667, 447] on circle at bounding box center [667, 445] width 16 height 16
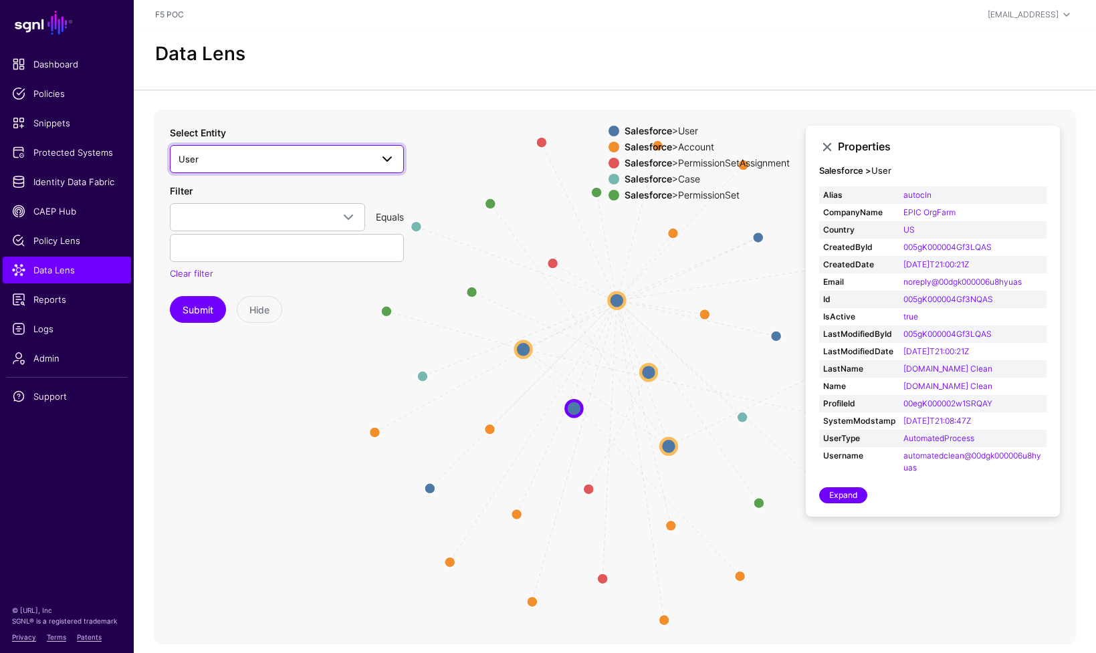
click at [249, 160] on span "User" at bounding box center [275, 159] width 193 height 15
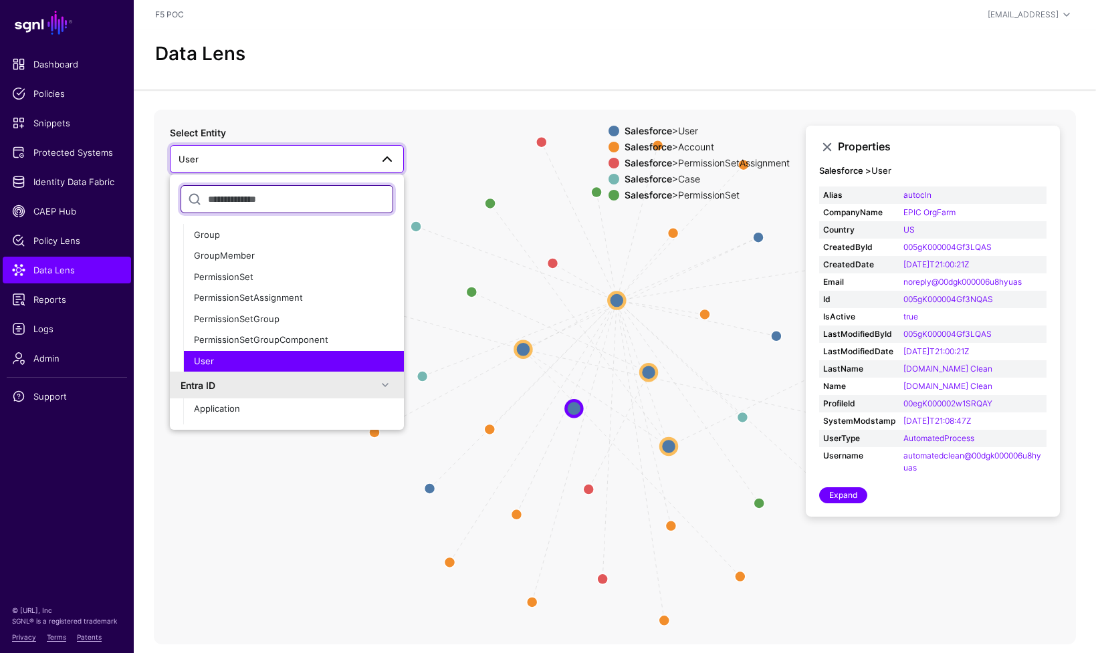
scroll to position [812, 0]
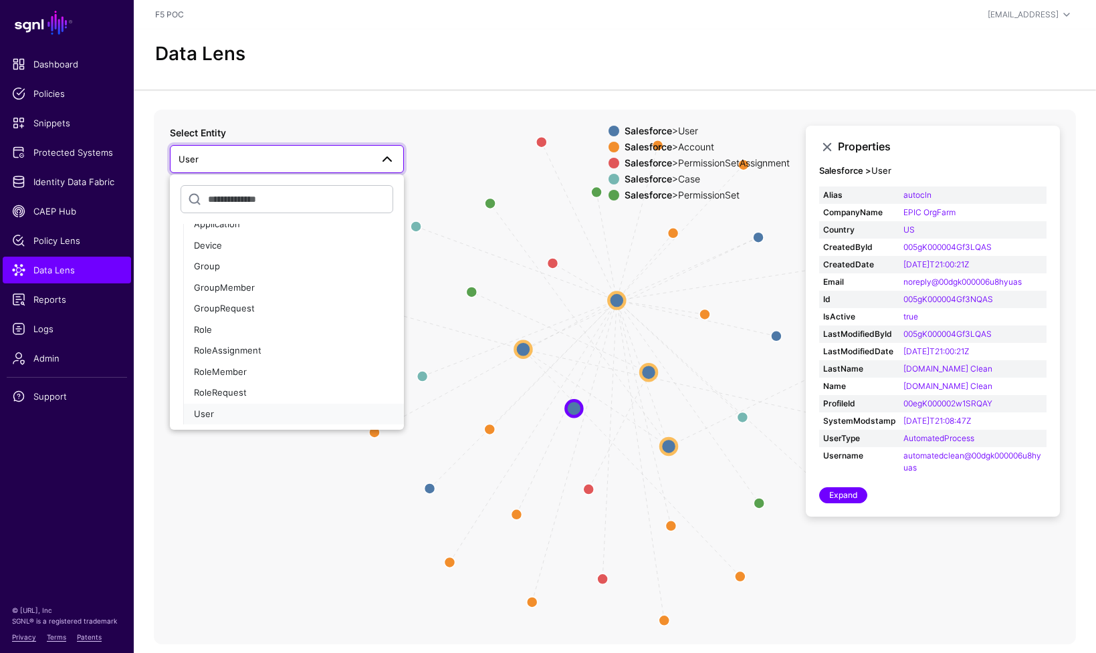
click at [265, 406] on button "User" at bounding box center [293, 414] width 221 height 21
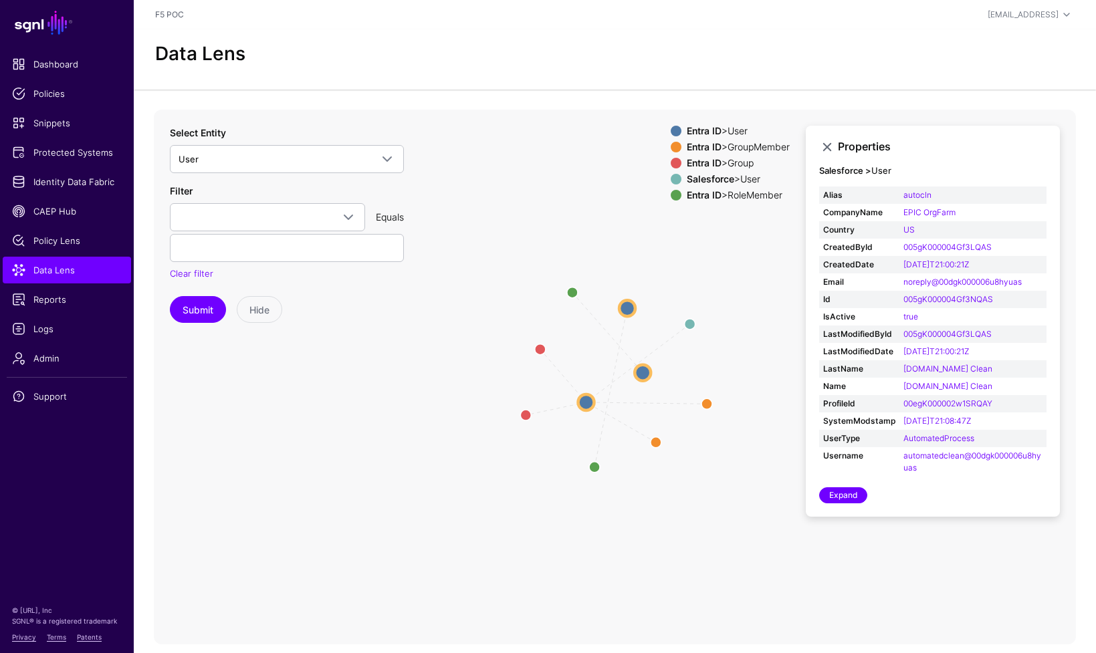
click at [640, 374] on circle at bounding box center [642, 372] width 16 height 16
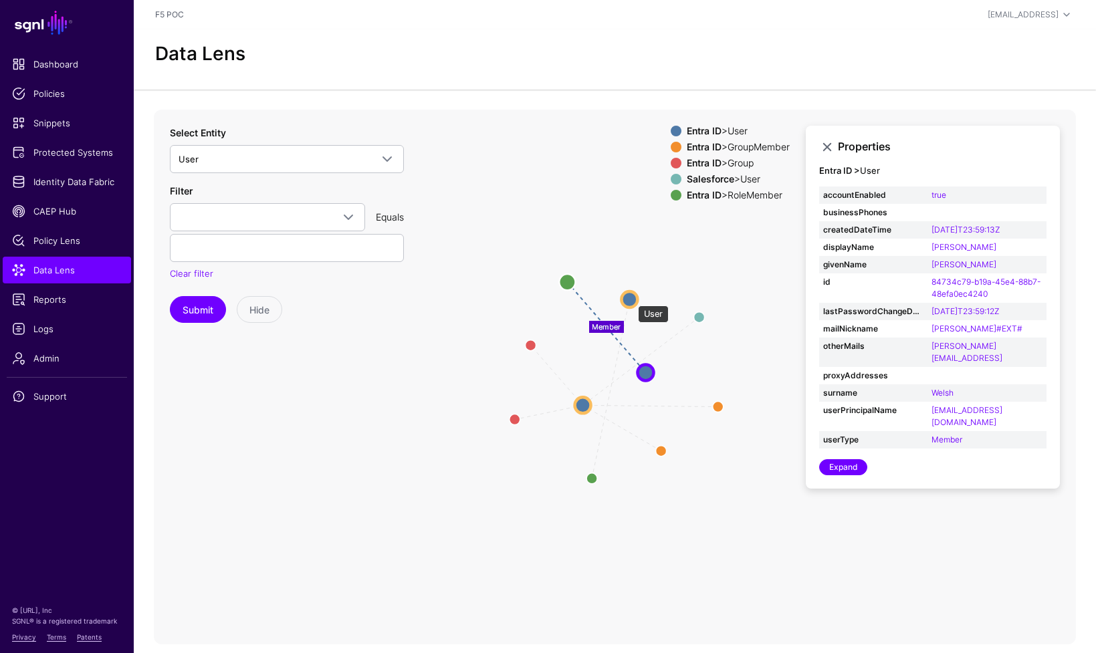
click at [631, 299] on circle at bounding box center [629, 299] width 16 height 16
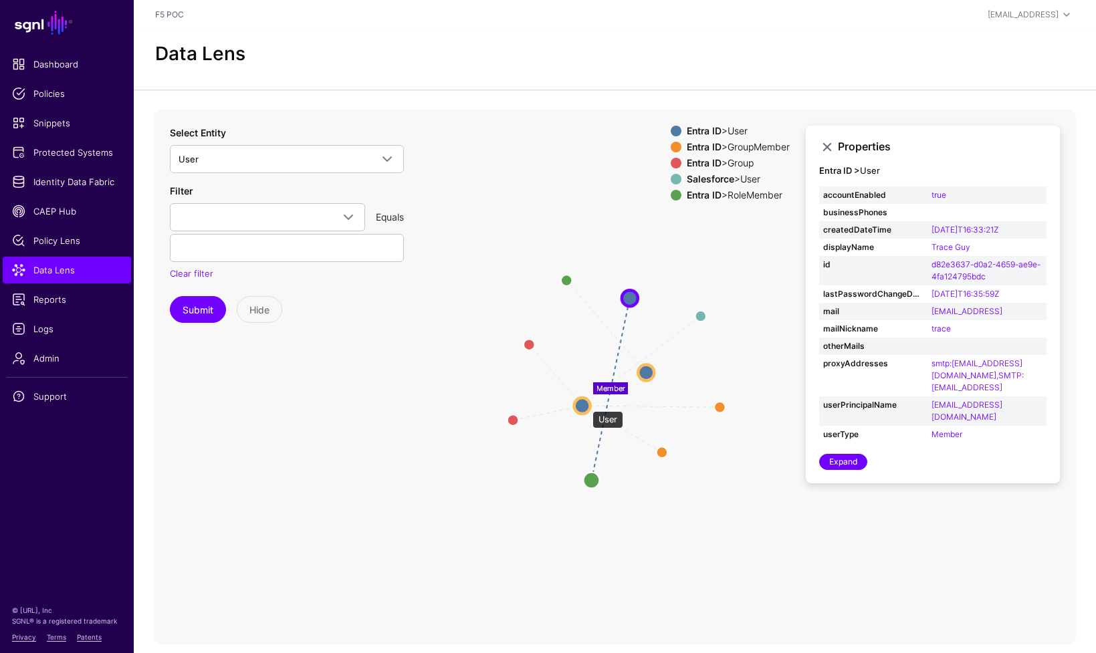
click at [586, 406] on circle at bounding box center [582, 406] width 16 height 16
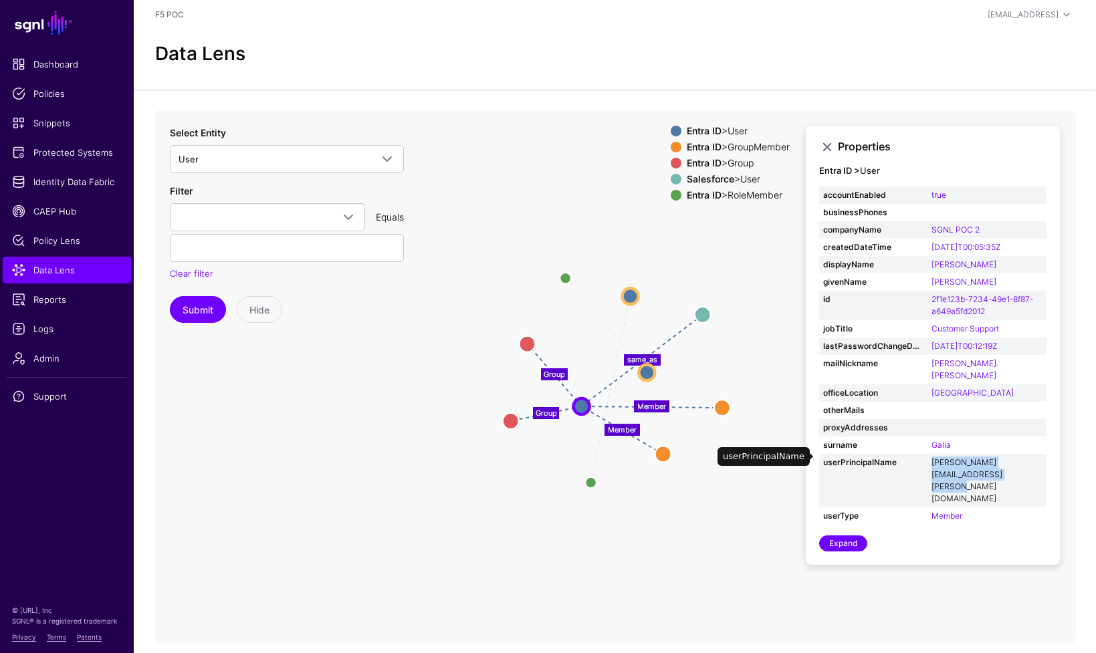
click at [950, 457] on link "lisa.galia@sgnlpoc2.onmicrosoft.com" at bounding box center [966, 480] width 71 height 46
type input "**********"
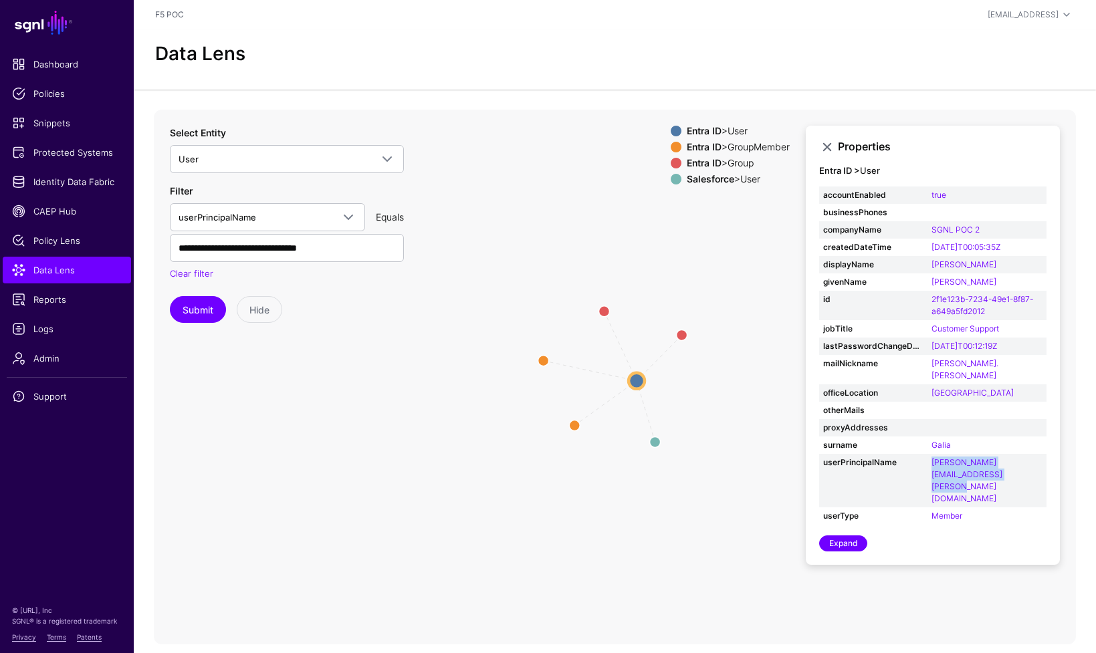
click at [715, 289] on icon "Member Member same_as Group Group User User GroupMember GroupMember Group Group…" at bounding box center [615, 377] width 922 height 535
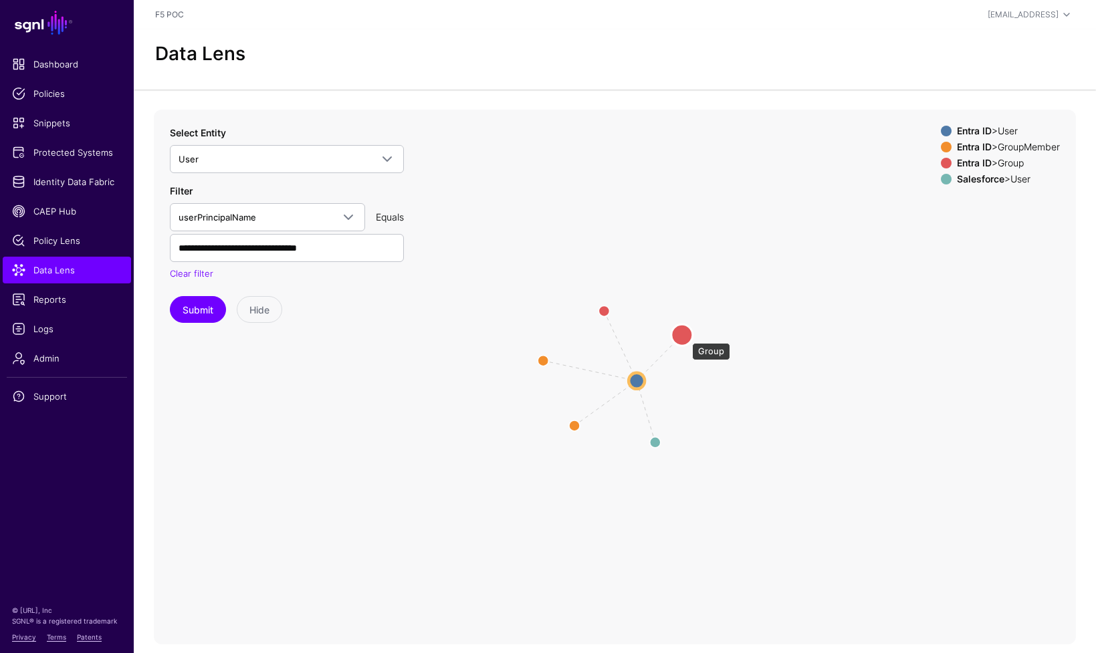
click at [685, 336] on circle at bounding box center [681, 334] width 21 height 21
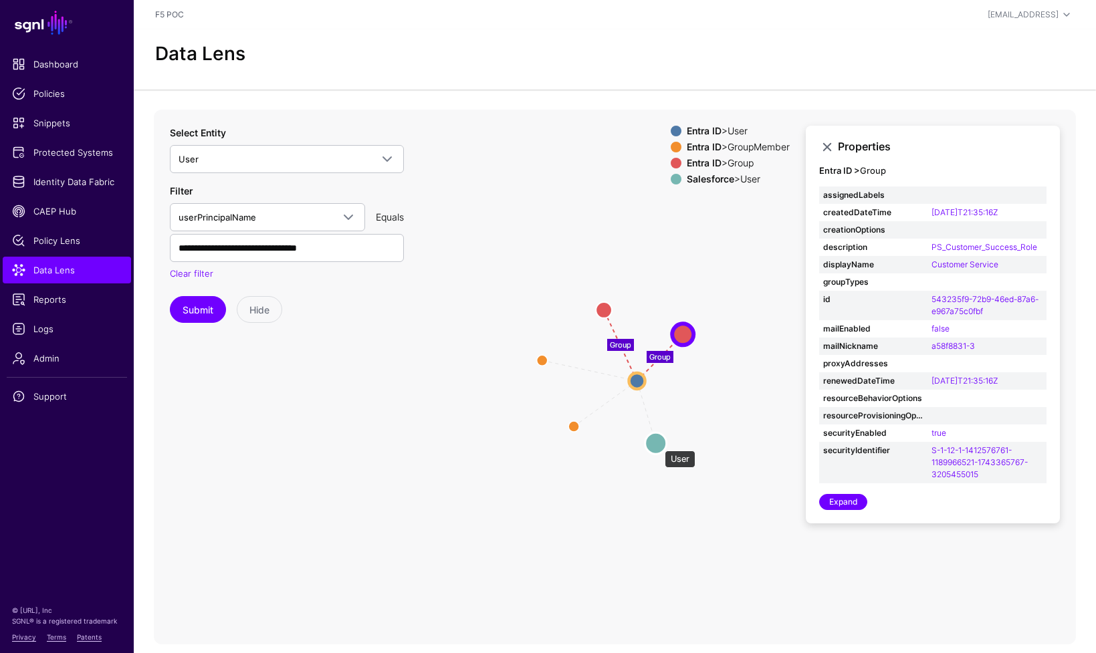
click at [658, 444] on circle at bounding box center [655, 443] width 21 height 21
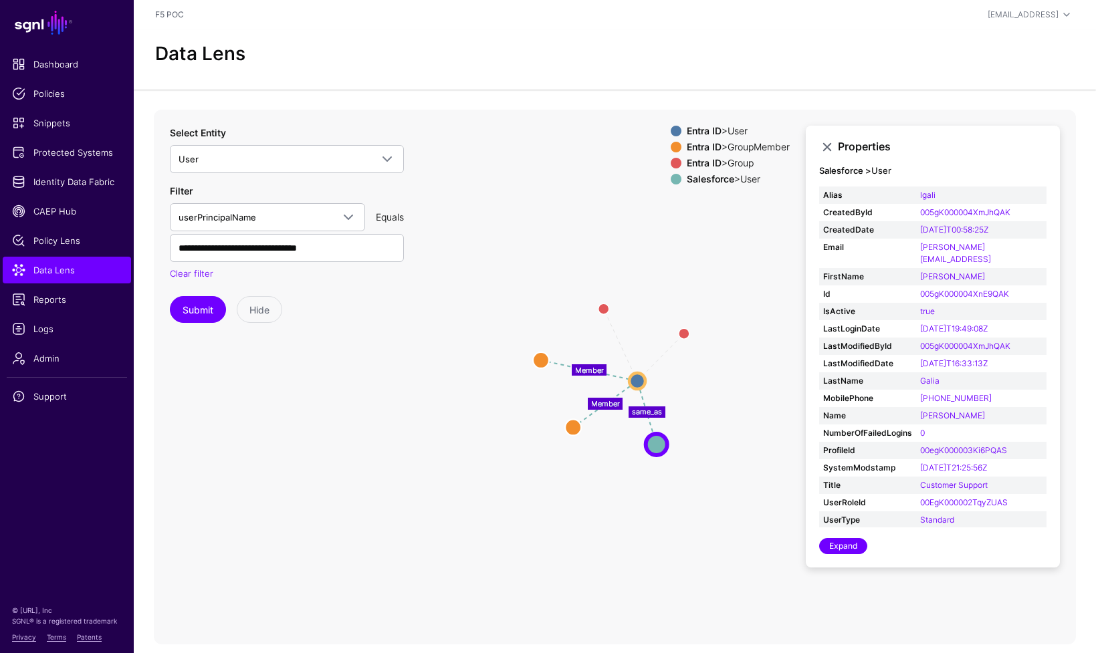
click at [671, 148] on span at bounding box center [676, 147] width 11 height 11
click at [856, 550] on link "Expand" at bounding box center [843, 546] width 48 height 16
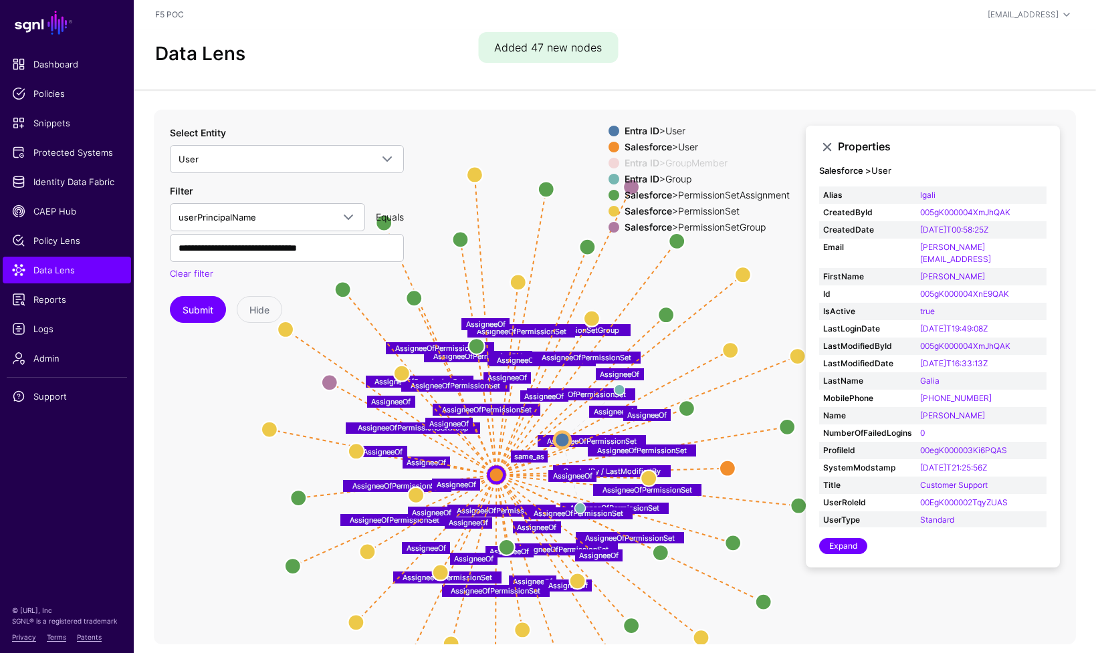
drag, startPoint x: 596, startPoint y: 412, endPoint x: 556, endPoint y: 461, distance: 64.1
click at [513, 496] on icon "Group Group CreatedBy / LastModifiedBy AssigneeOfPermissionSetGroup AssigneeOfP…" at bounding box center [615, 377] width 922 height 535
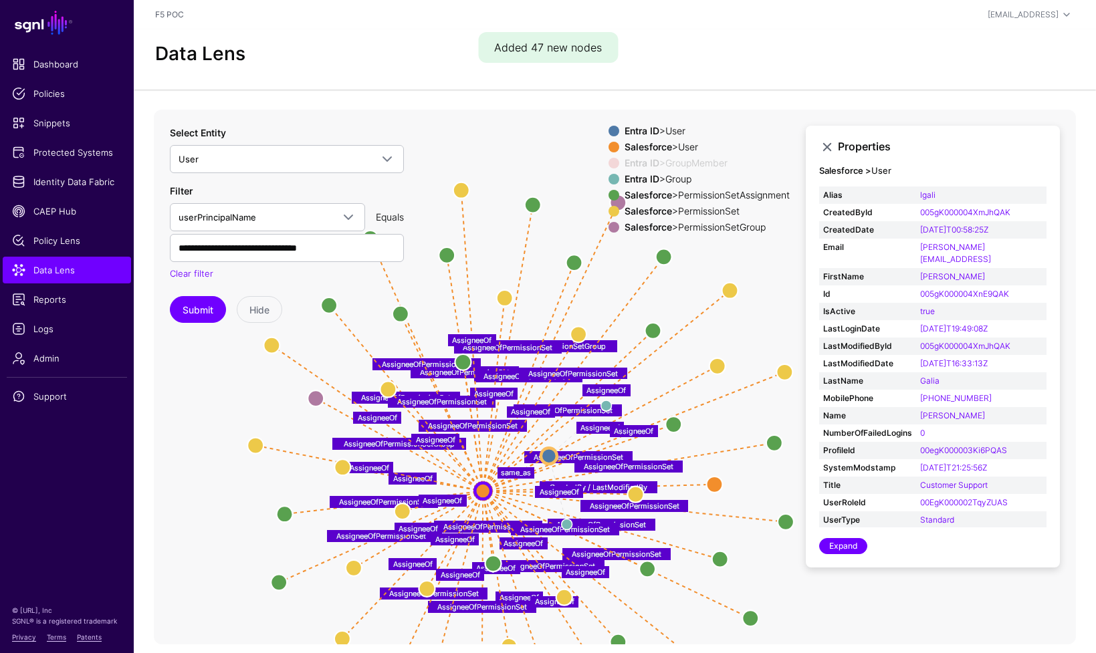
click at [608, 195] on span at bounding box center [613, 195] width 11 height 11
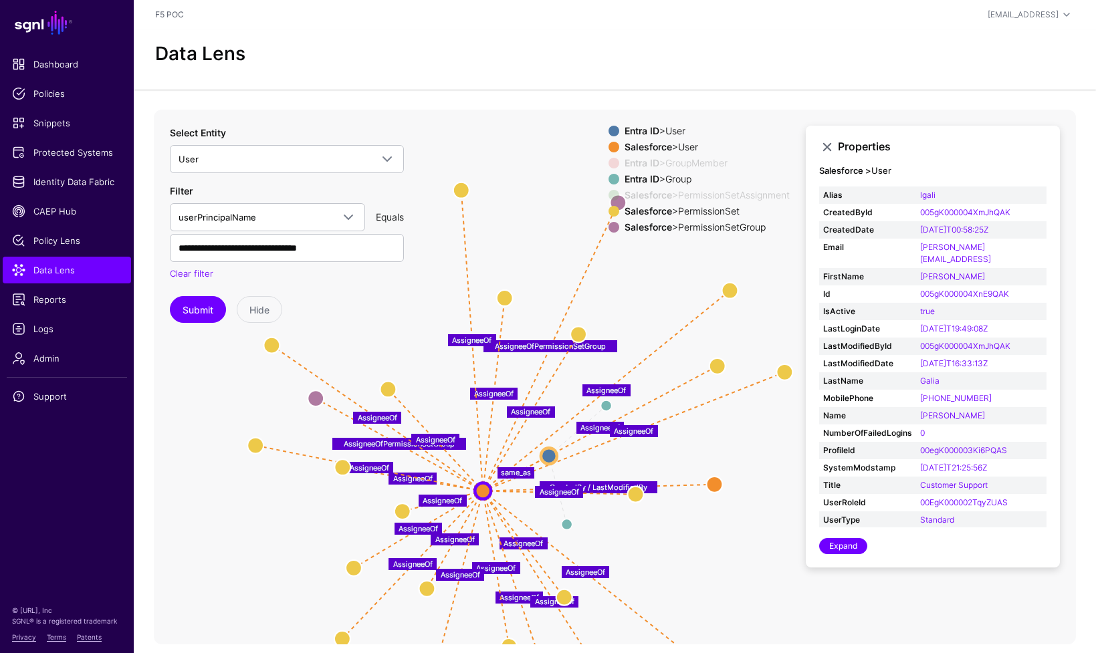
click at [610, 227] on div at bounding box center [614, 227] width 16 height 11
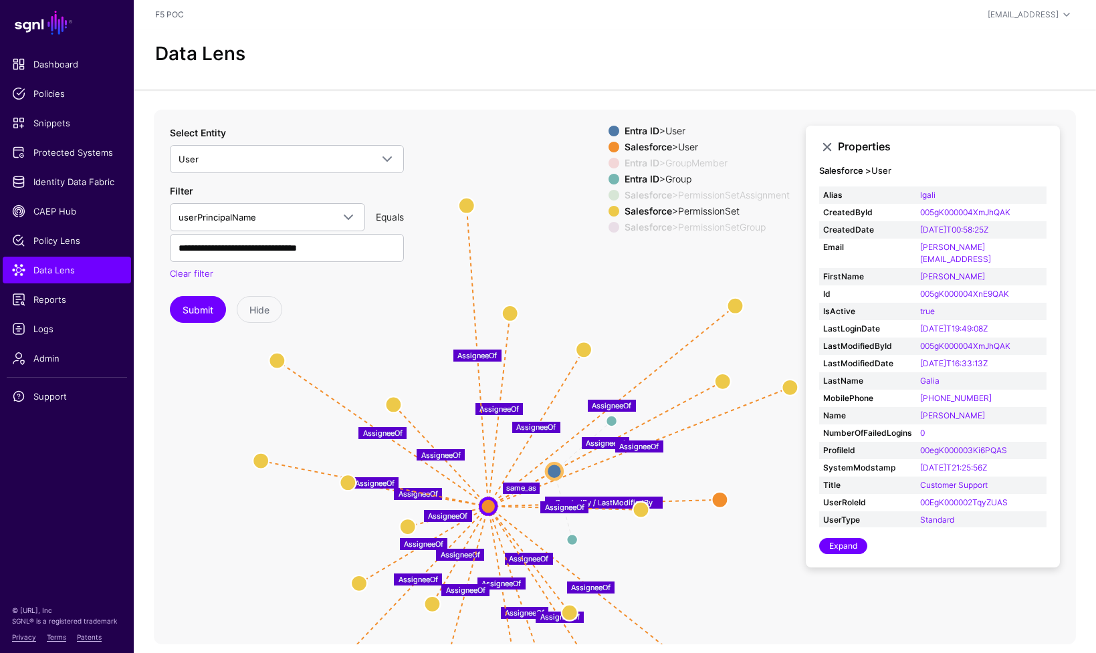
drag, startPoint x: 599, startPoint y: 289, endPoint x: 612, endPoint y: 299, distance: 16.7
click at [610, 300] on icon "Group Group CreatedBy / LastModifiedBy AssigneeOfPermissionSetGroup AssigneeOfP…" at bounding box center [615, 377] width 922 height 535
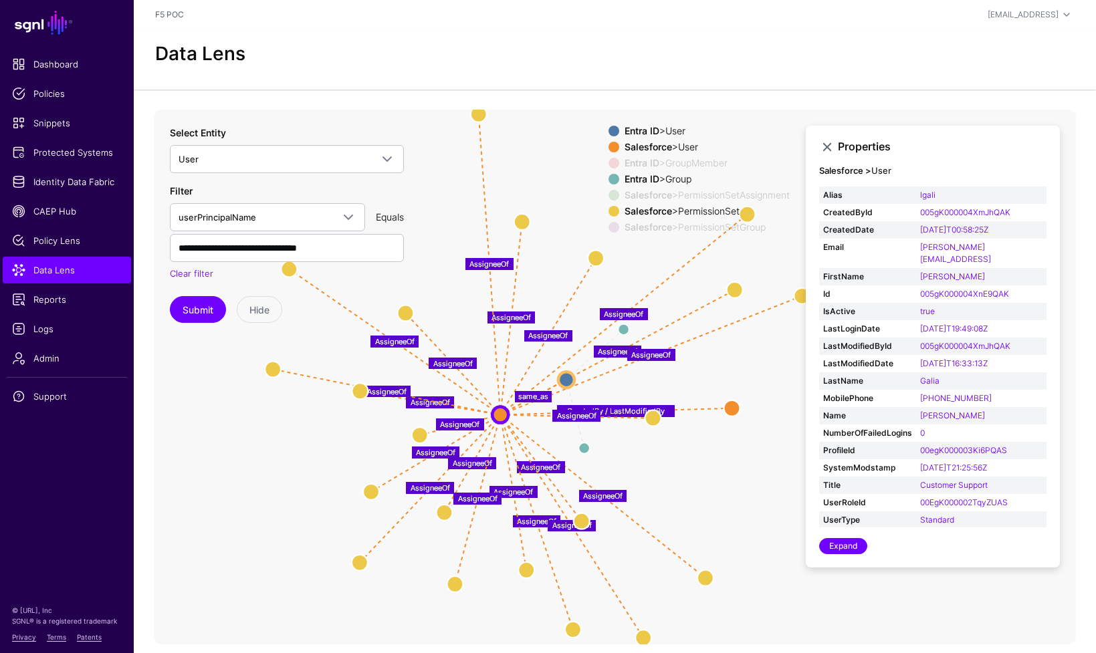
drag, startPoint x: 646, startPoint y: 308, endPoint x: 643, endPoint y: 241, distance: 67.6
click at [648, 223] on app-datalens-visualizer "Group Group CreatedBy / LastModifiedBy AssigneeOfPermissionSetGroup AssigneeOfP…" at bounding box center [615, 377] width 922 height 535
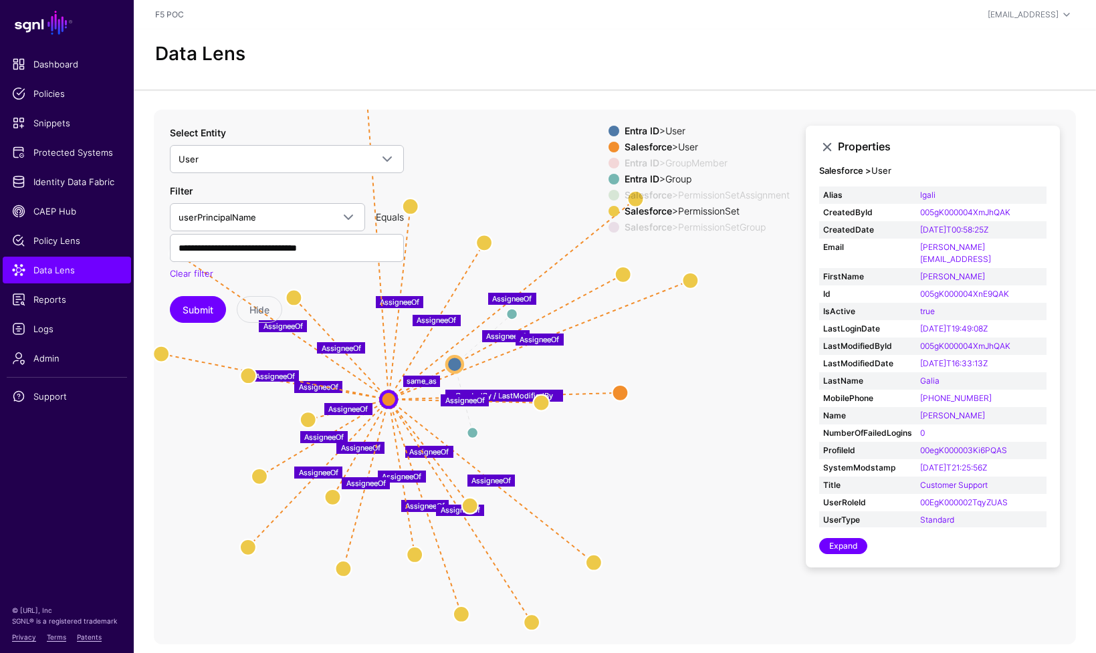
drag, startPoint x: 739, startPoint y: 336, endPoint x: 648, endPoint y: 362, distance: 95.1
click at [648, 362] on icon "Group Group CreatedBy / LastModifiedBy AssigneeOfPermissionSetGroup AssigneeOfP…" at bounding box center [615, 377] width 922 height 535
click at [392, 400] on circle at bounding box center [388, 399] width 16 height 16
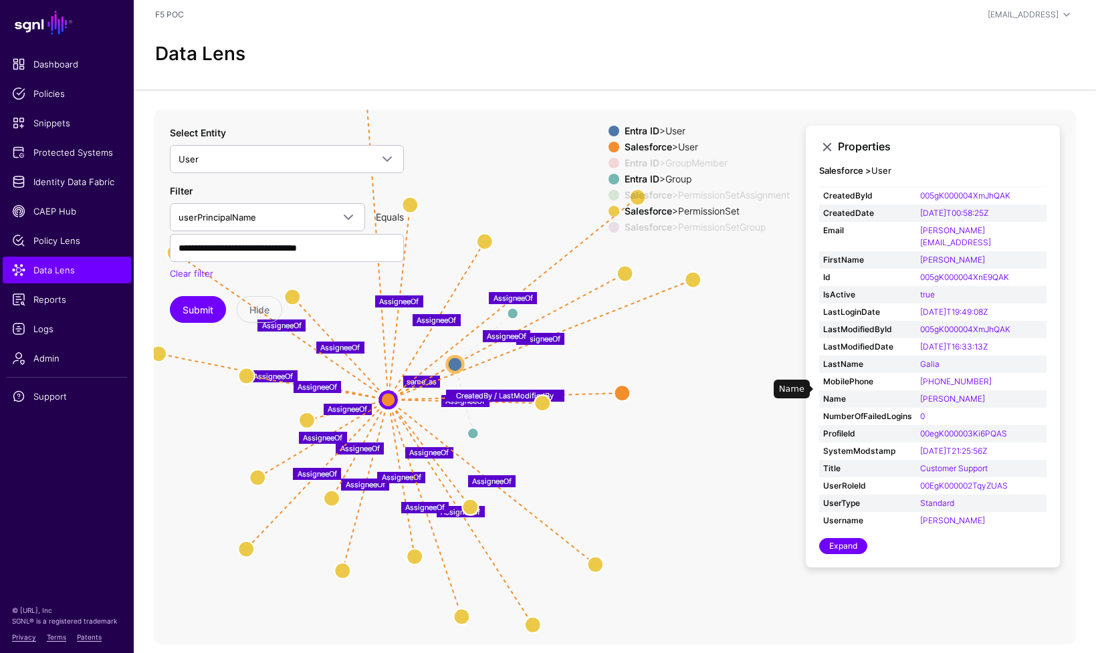
scroll to position [19, 0]
drag, startPoint x: 949, startPoint y: 519, endPoint x: 919, endPoint y: 507, distance: 32.4
click at [919, 510] on td "lisa.galia@sgnlpoc2.onmicrosoft.com" at bounding box center [981, 536] width 130 height 53
copy link "lisa.galia@sgnlpoc2.onmicrosoft.com"
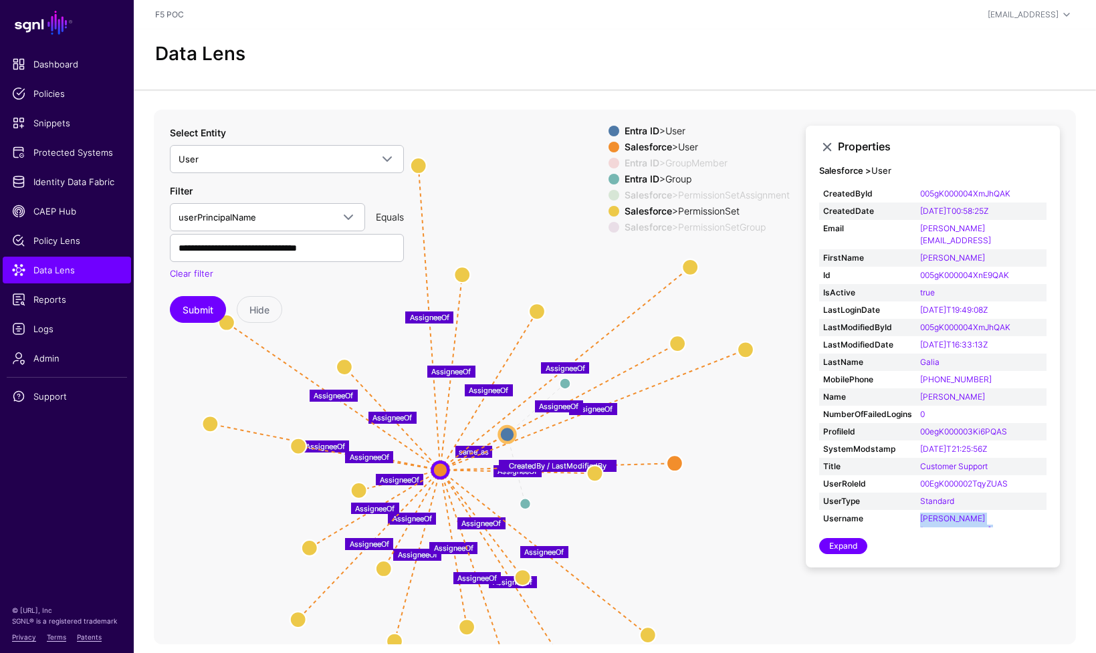
drag, startPoint x: 678, startPoint y: 463, endPoint x: 741, endPoint y: 532, distance: 93.2
click at [741, 532] on icon "Group Group Member Member same_as AssigneeOf AssigneeOf AssigneeOf AssigneeOf A…" at bounding box center [615, 377] width 922 height 535
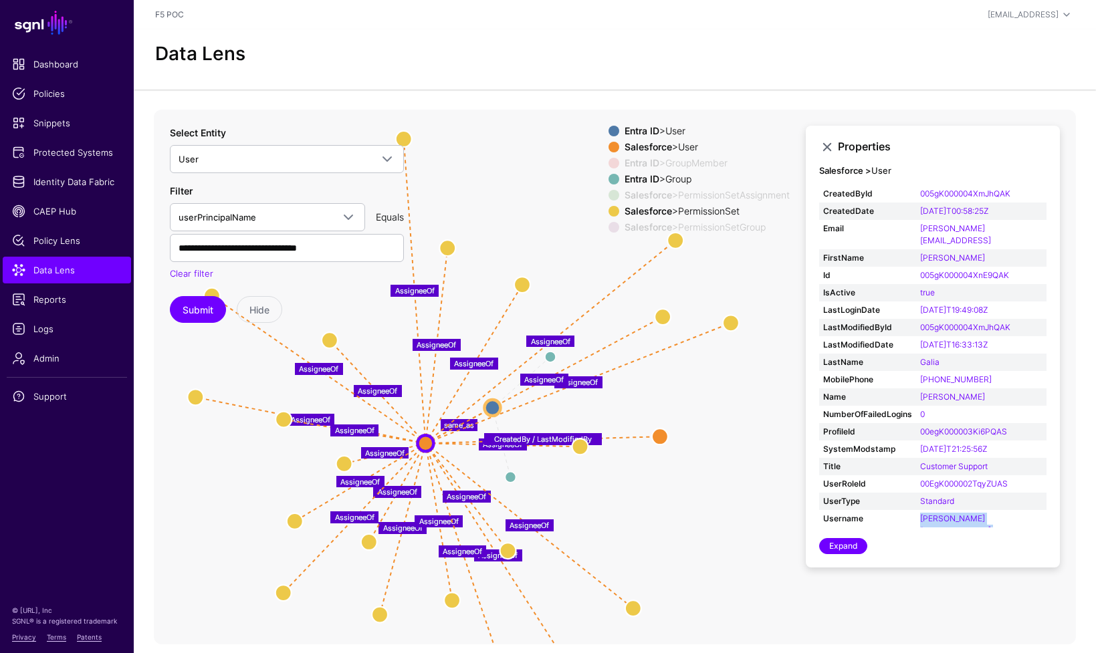
drag, startPoint x: 651, startPoint y: 530, endPoint x: 626, endPoint y: 505, distance: 35.9
click at [626, 505] on icon "Group Group Member Member same_as AssigneeOf AssigneeOf AssigneeOf AssigneeOf A…" at bounding box center [615, 377] width 922 height 535
click at [729, 328] on circle at bounding box center [731, 323] width 16 height 16
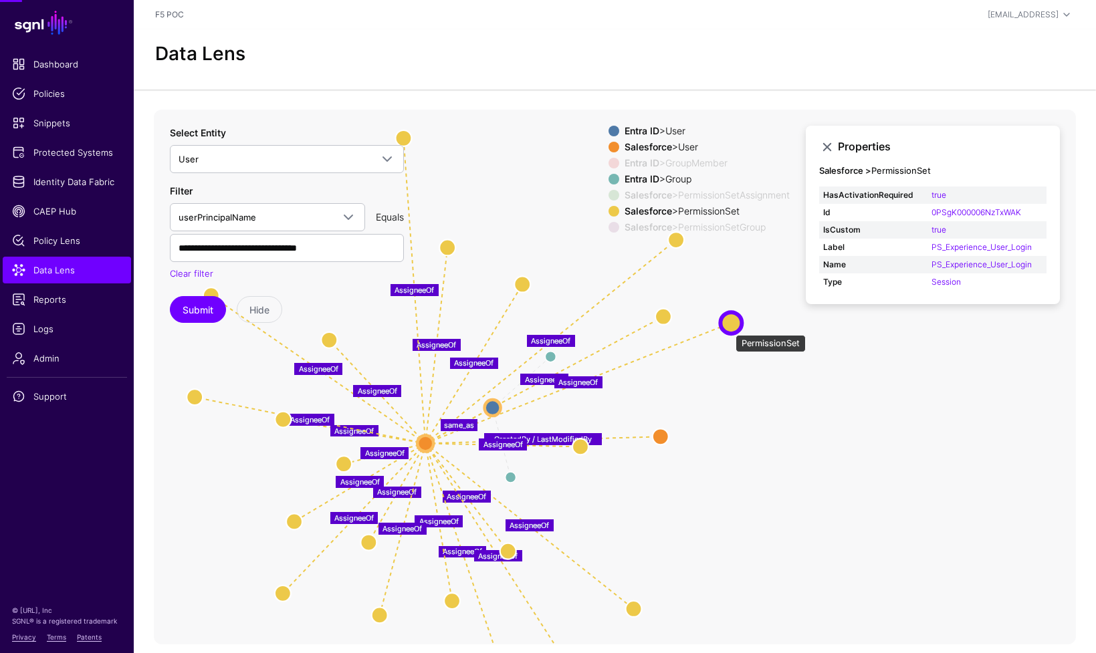
scroll to position [0, 0]
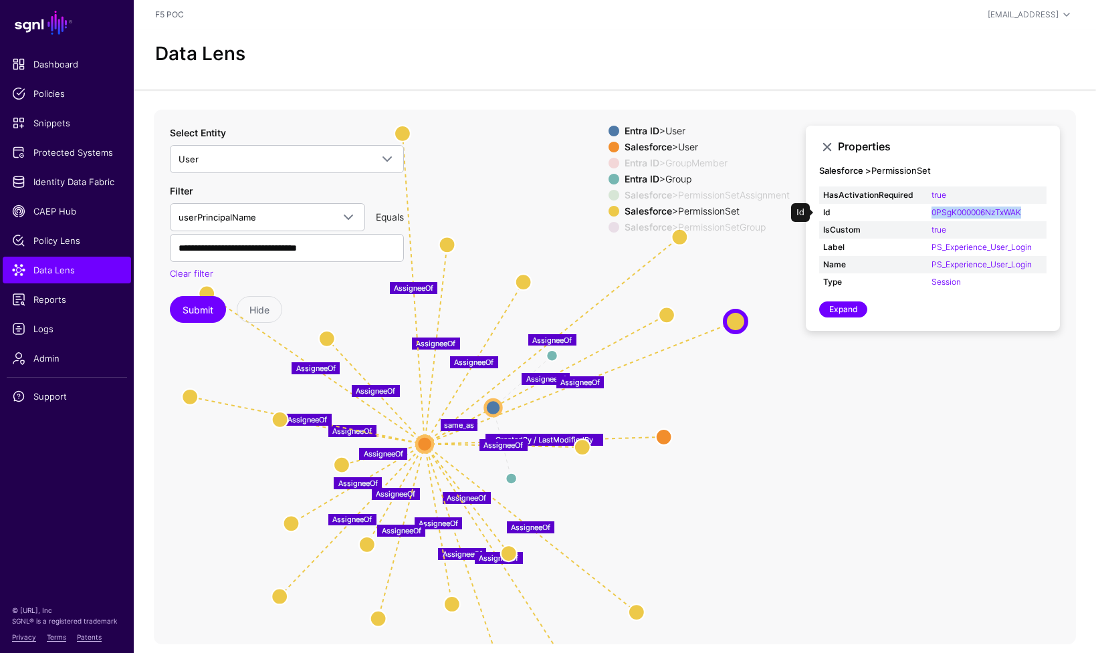
drag, startPoint x: 1030, startPoint y: 213, endPoint x: 928, endPoint y: 215, distance: 101.7
click at [928, 215] on td "0PSgK000006NzTxWAK" at bounding box center [986, 212] width 119 height 17
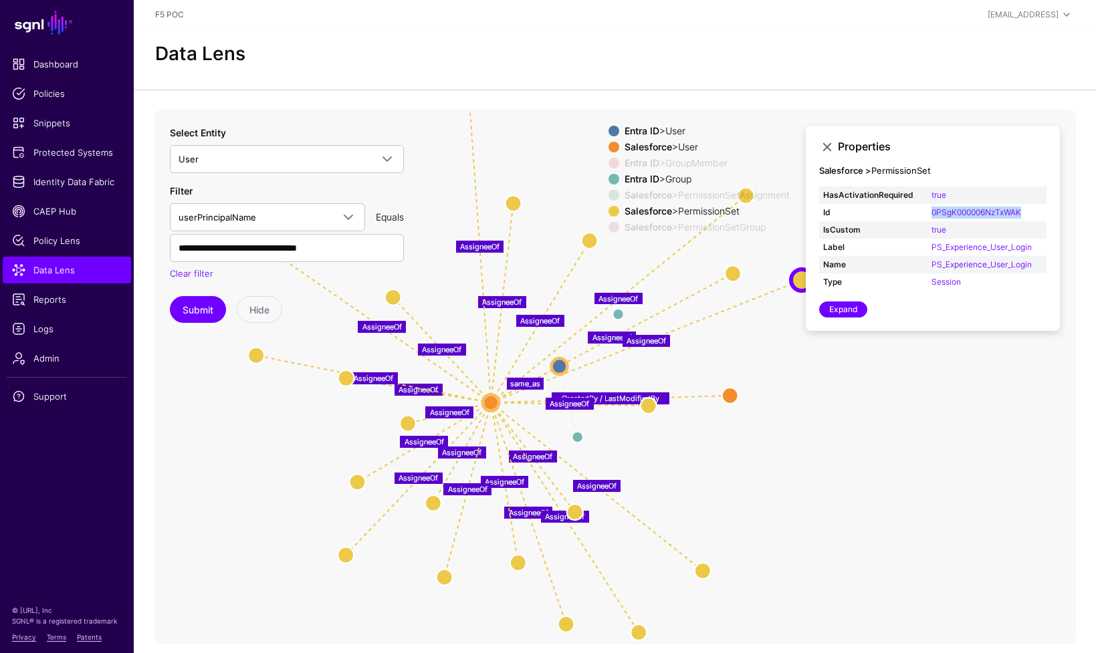
drag, startPoint x: 645, startPoint y: 482, endPoint x: 710, endPoint y: 431, distance: 83.3
click at [710, 431] on icon "Member Member Group Group CreatedBy / LastModifiedBy AssigneeOfPermissionSetGro…" at bounding box center [615, 377] width 922 height 535
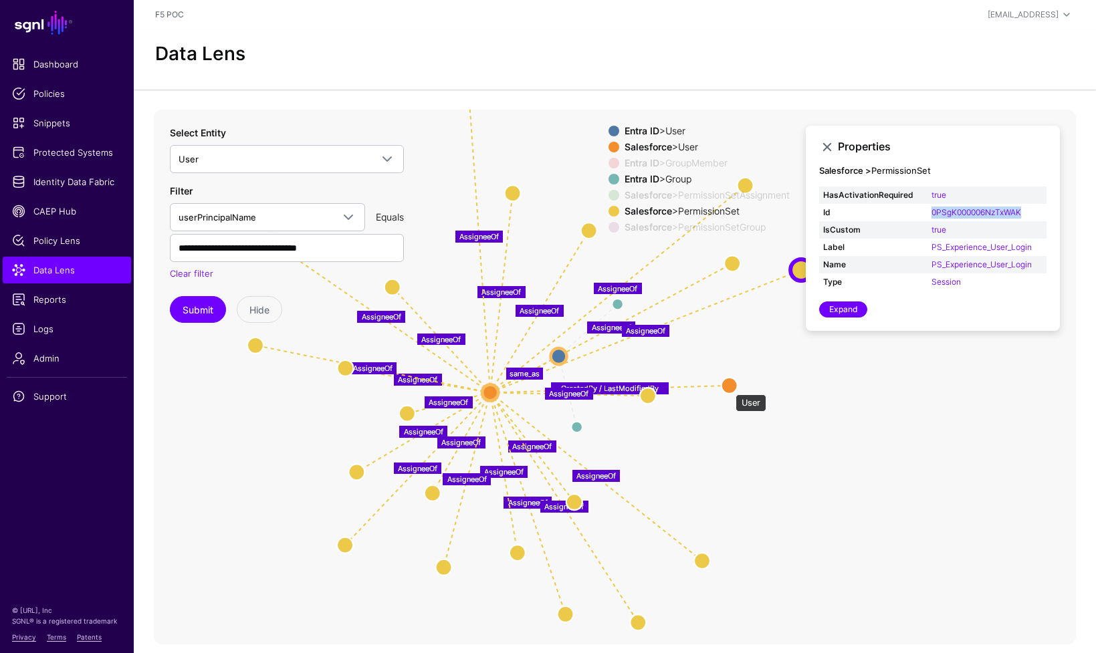
click at [729, 388] on circle at bounding box center [729, 385] width 16 height 16
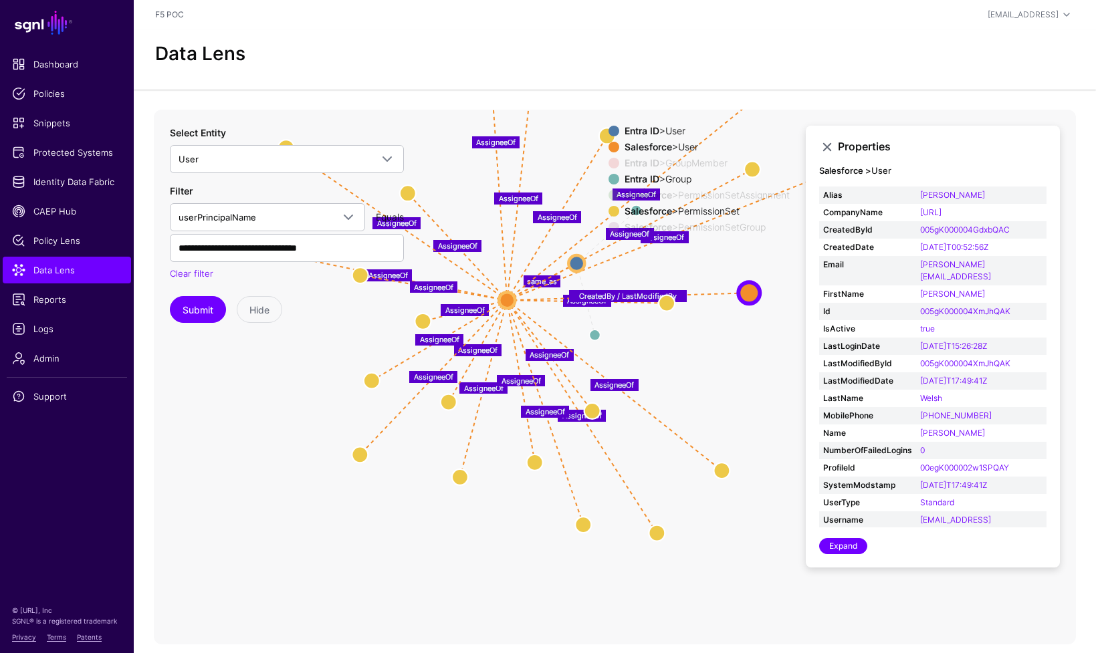
drag, startPoint x: 684, startPoint y: 470, endPoint x: 709, endPoint y: 372, distance: 100.7
click at [709, 372] on icon "Group Group Member Member same_as AssigneeOf AssigneeOf AssigneeOf AssigneeOf A…" at bounding box center [615, 377] width 922 height 535
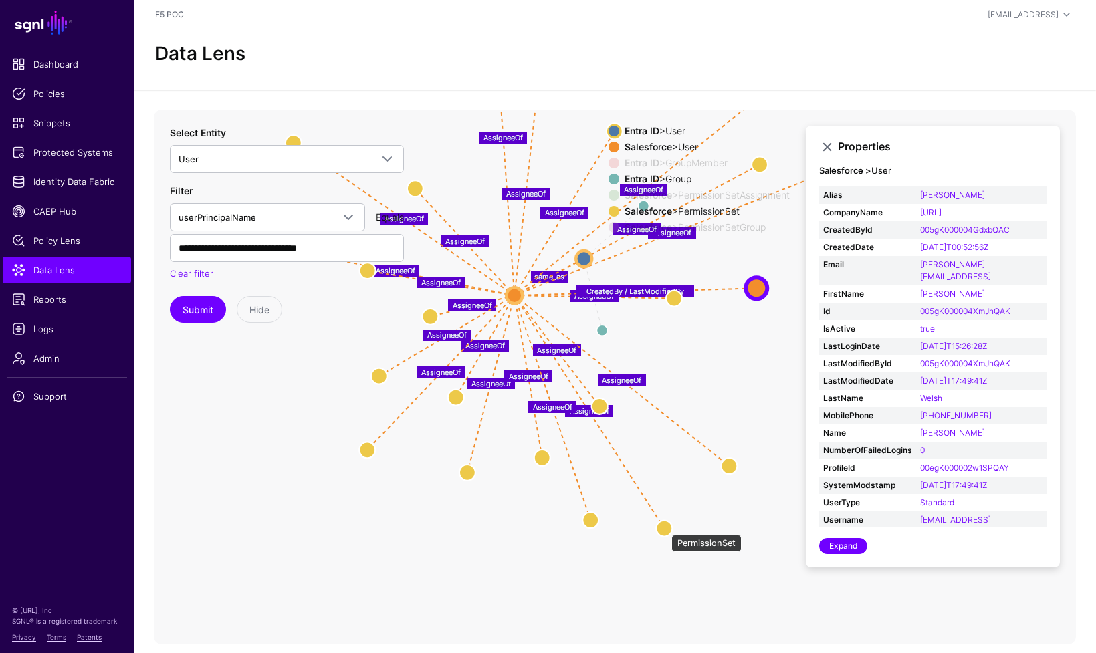
click at [665, 528] on circle at bounding box center [664, 528] width 16 height 16
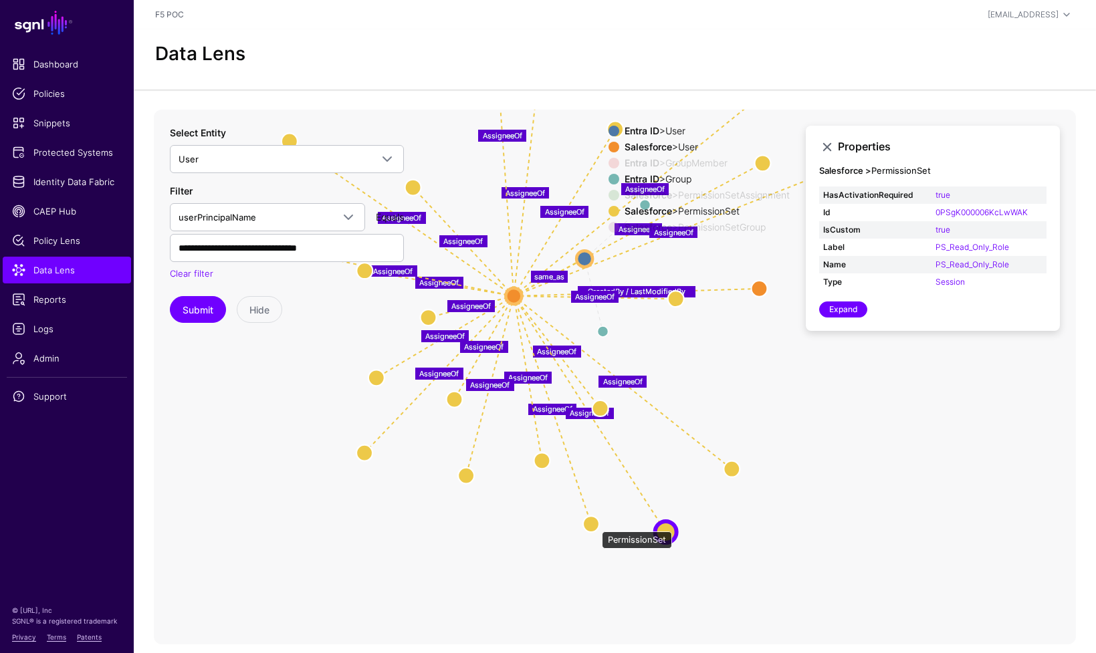
click at [595, 525] on circle at bounding box center [591, 524] width 16 height 16
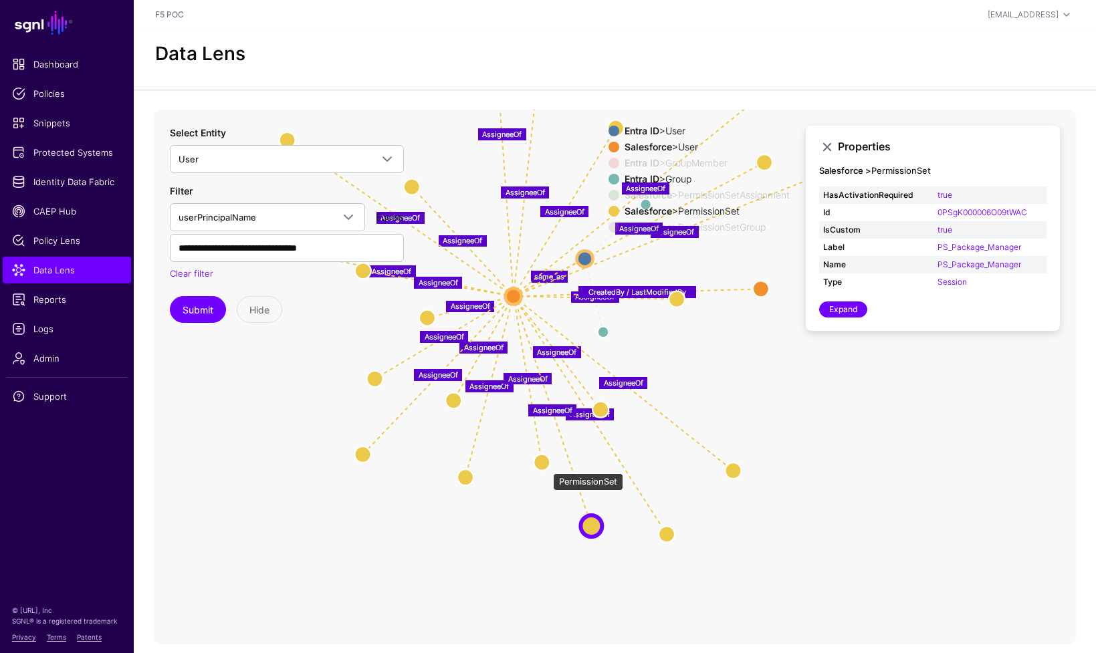
click at [546, 467] on circle at bounding box center [542, 462] width 16 height 16
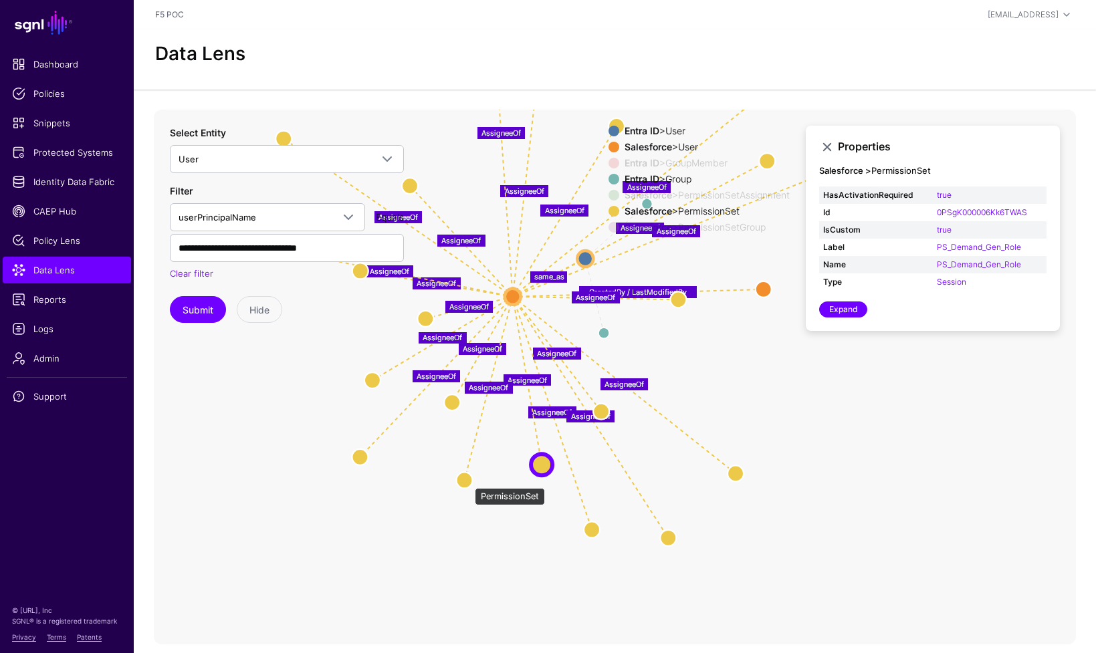
click at [468, 481] on circle at bounding box center [464, 480] width 16 height 16
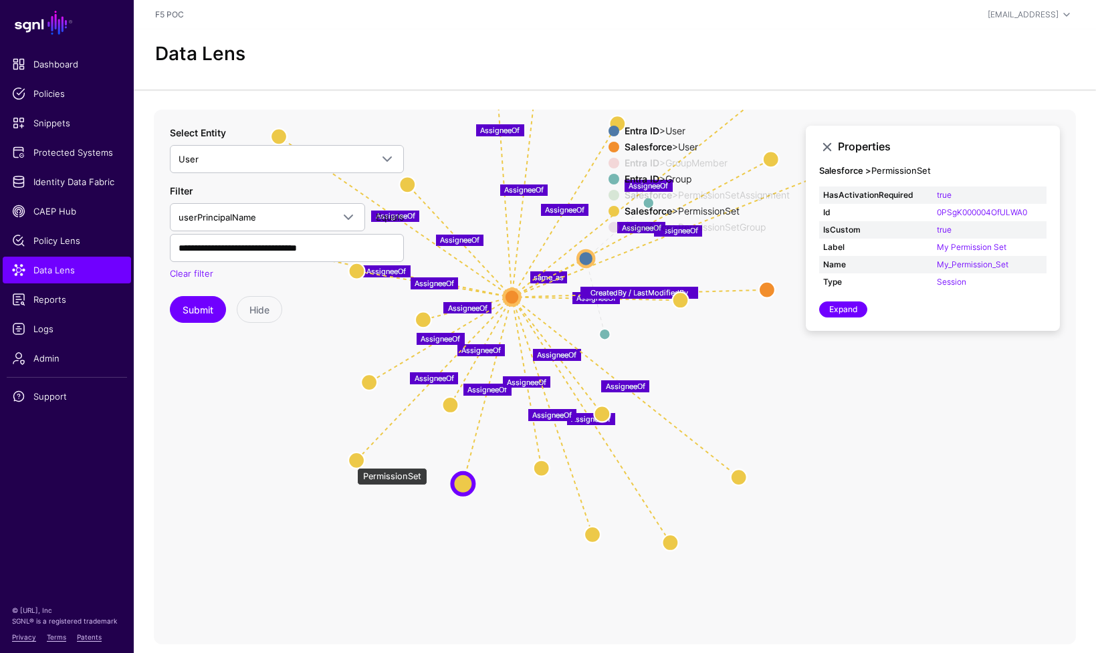
click at [350, 461] on circle at bounding box center [356, 460] width 16 height 16
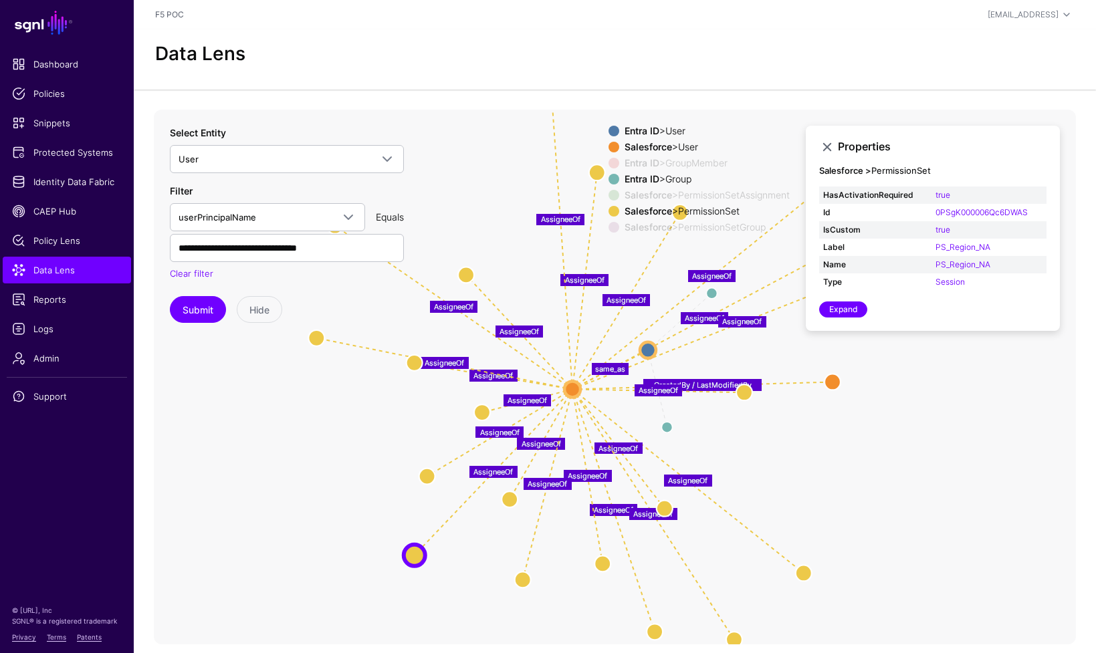
drag, startPoint x: 411, startPoint y: 460, endPoint x: 483, endPoint y: 548, distance: 113.6
click at [483, 548] on icon "Member Member Group Group CreatedBy / LastModifiedBy AssigneeOfPermissionSetGro…" at bounding box center [615, 377] width 922 height 535
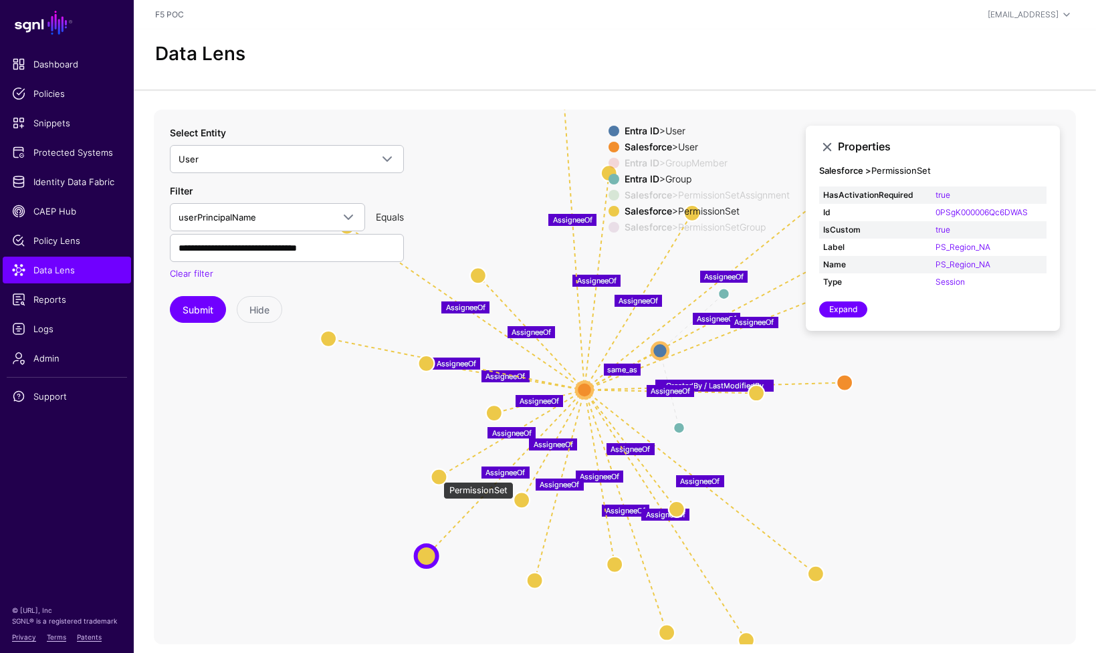
click at [437, 476] on circle at bounding box center [439, 477] width 16 height 16
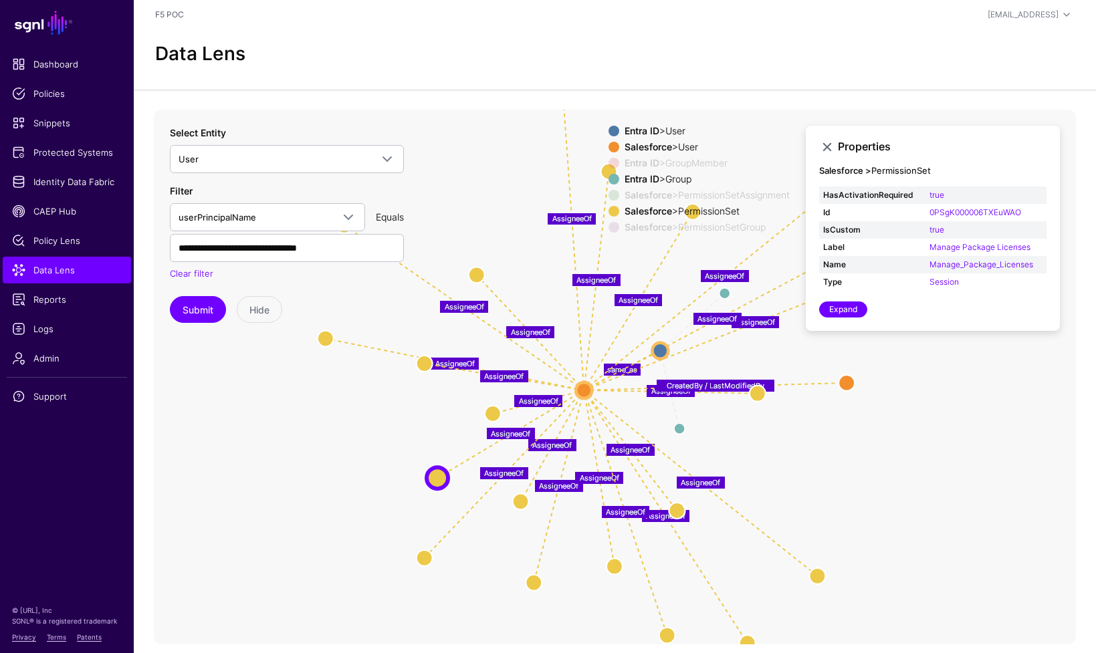
drag, startPoint x: 424, startPoint y: 431, endPoint x: 487, endPoint y: 491, distance: 87.5
click at [487, 491] on icon "Group Group Member Member same_as AssigneeOf AssigneeOf AssigneeOf AssigneeOf A…" at bounding box center [615, 377] width 922 height 535
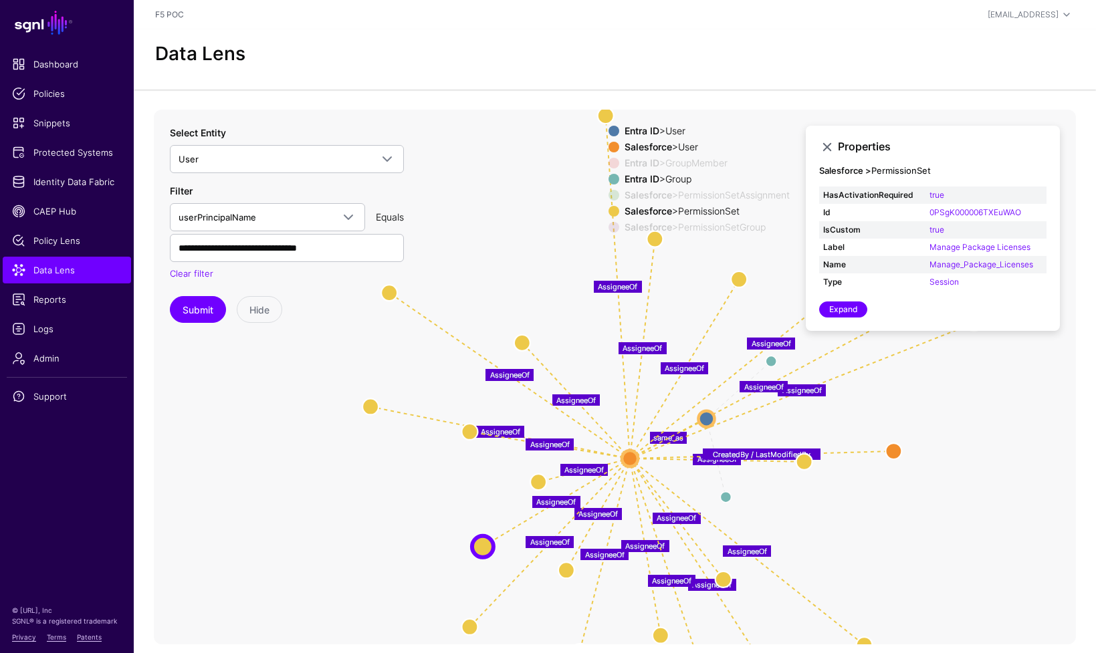
drag, startPoint x: 417, startPoint y: 528, endPoint x: 419, endPoint y: 496, distance: 32.1
click at [431, 564] on icon "Group Group Member Member same_as AssigneeOf AssigneeOf AssigneeOf AssigneeOf A…" at bounding box center [615, 377] width 922 height 535
